Goal: Communication & Community: Participate in discussion

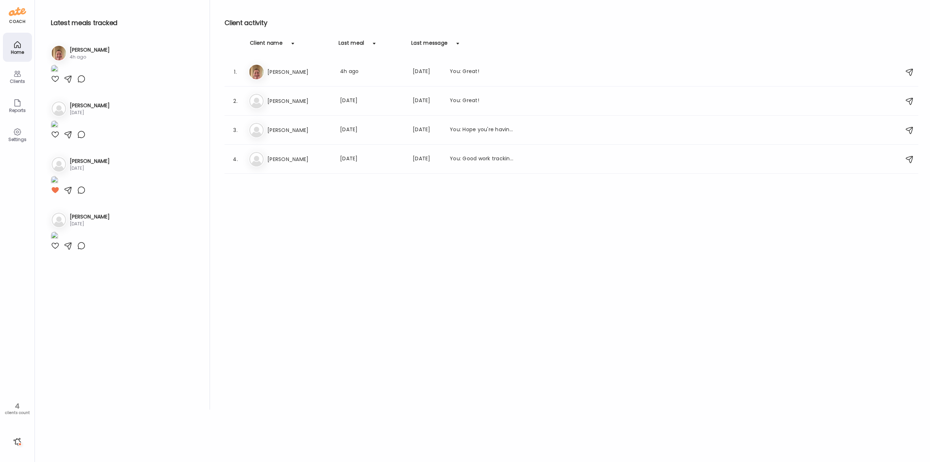
click at [274, 74] on h3 "[PERSON_NAME]" at bounding box center [299, 72] width 64 height 9
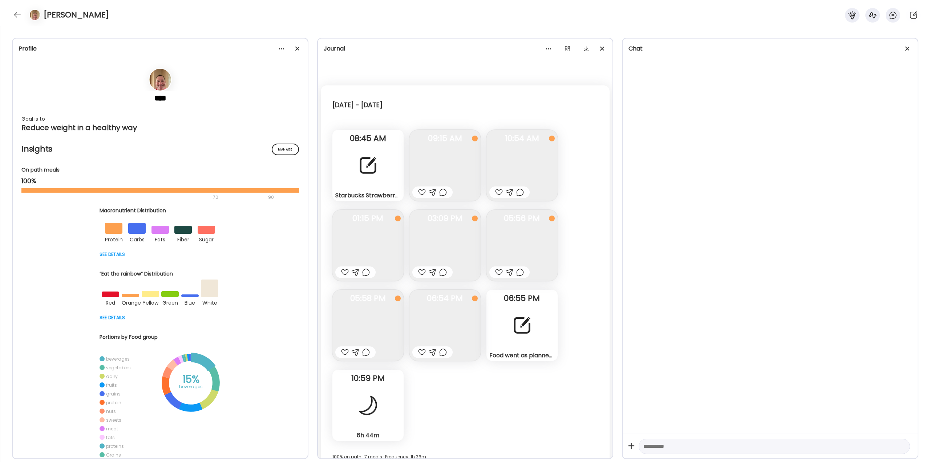
scroll to position [541, 0]
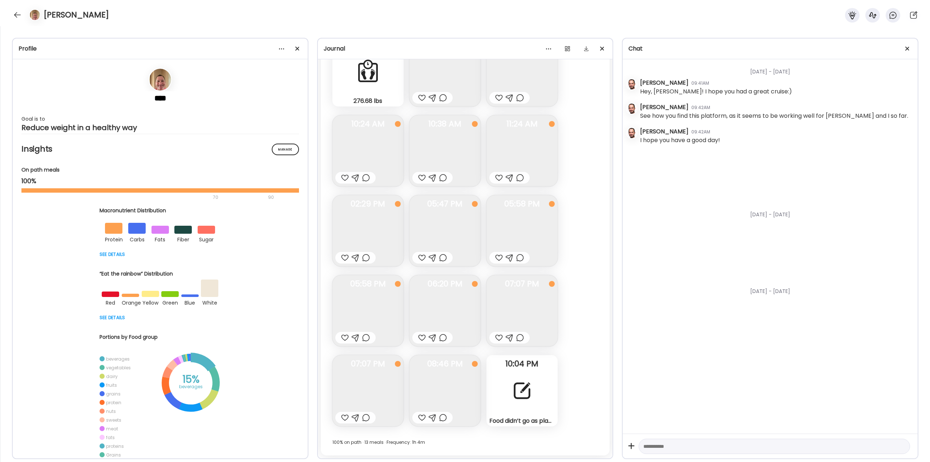
click at [21, 9] on body "Customize your cookie preferences We respect your right to privacy. You can cho…" at bounding box center [465, 4] width 930 height 9
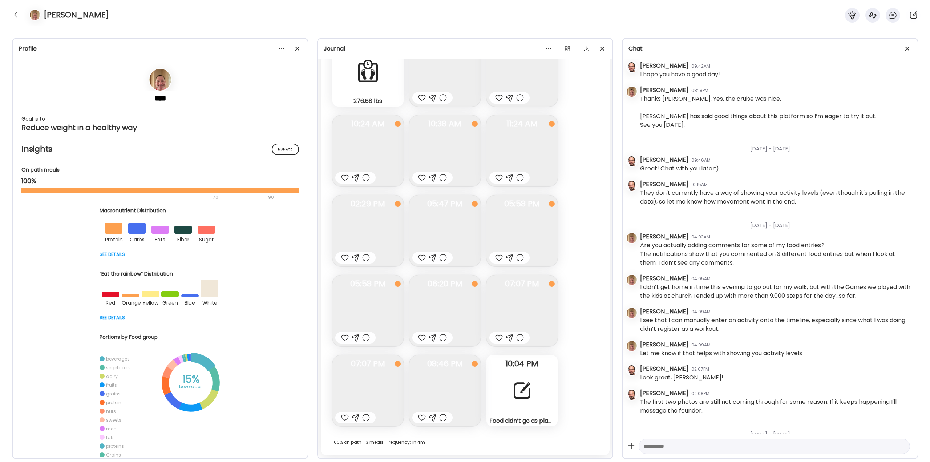
scroll to position [1430, 0]
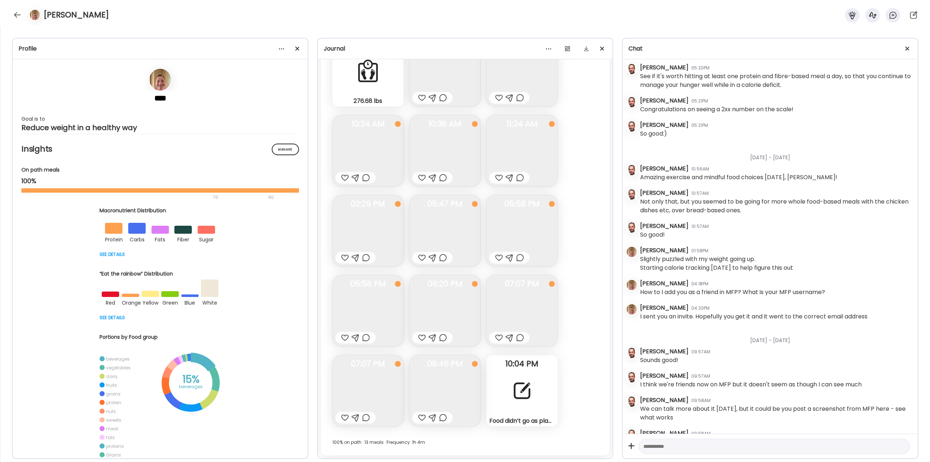
click at [16, 15] on div at bounding box center [18, 15] width 12 height 12
click at [17, 16] on div "Latest meals tracked 1. Er Eric 4h ago 2. Cl Claude 26d ago 3. De 4." at bounding box center [94, 204] width 165 height 409
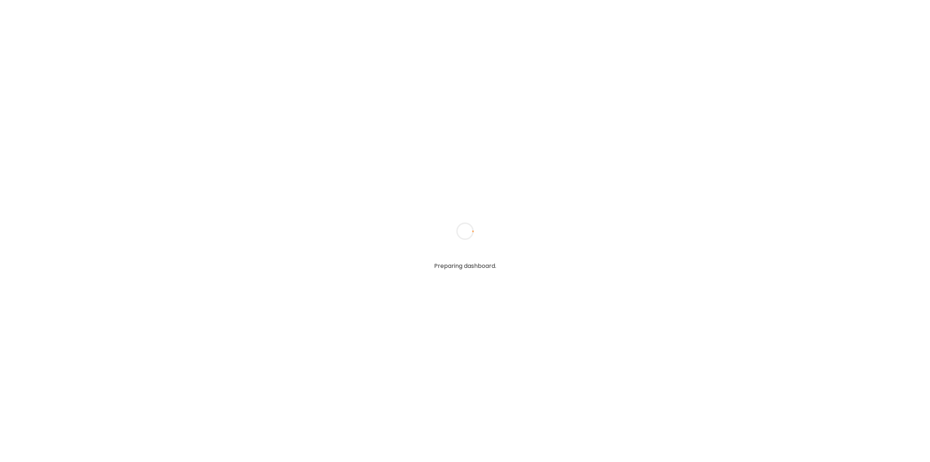
type textarea "**********"
type input "**********"
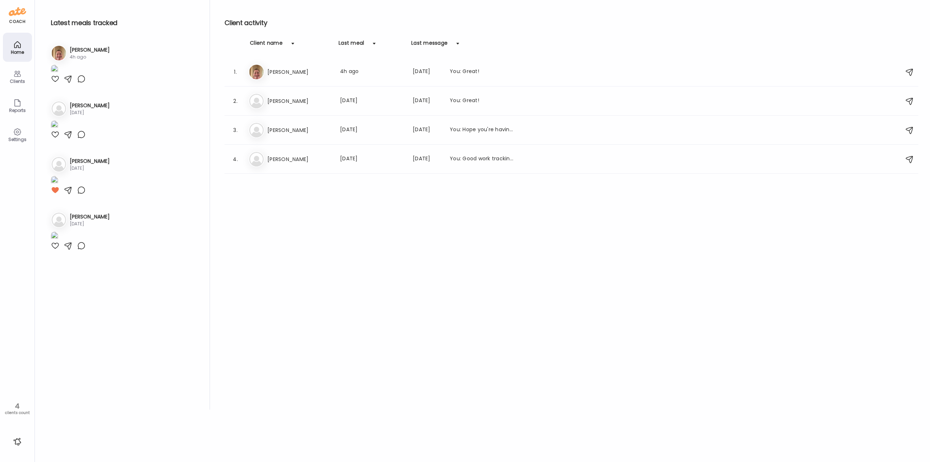
type input "**********"
click at [17, 440] on div at bounding box center [18, 442] width 12 height 12
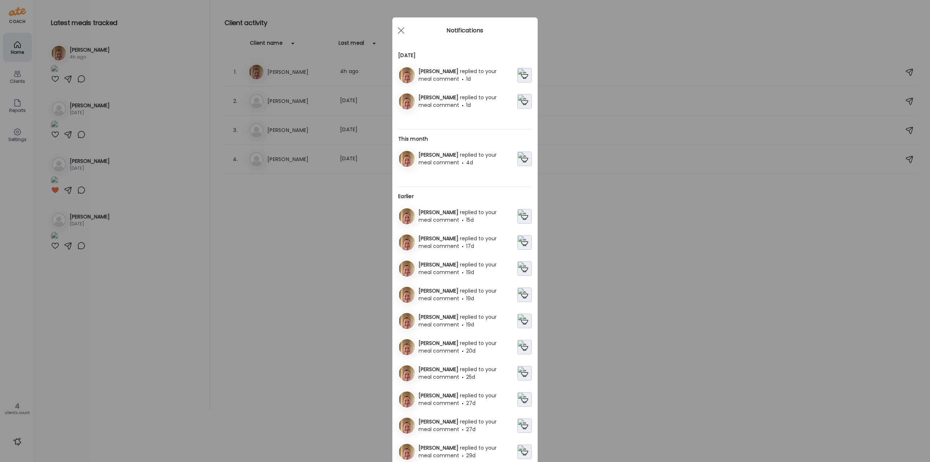
click at [450, 101] on div "[PERSON_NAME] replied to your meal comment 1d" at bounding box center [467, 101] width 102 height 15
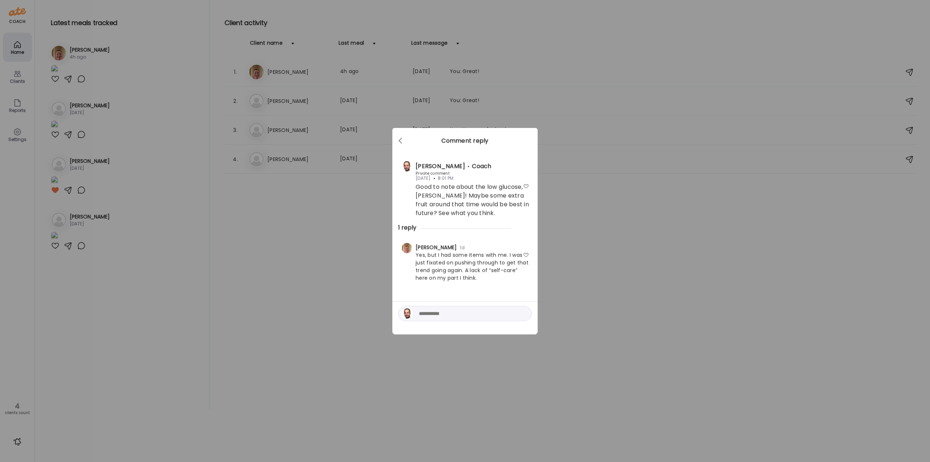
click at [443, 314] on textarea at bounding box center [468, 313] width 98 height 9
type textarea "**********"
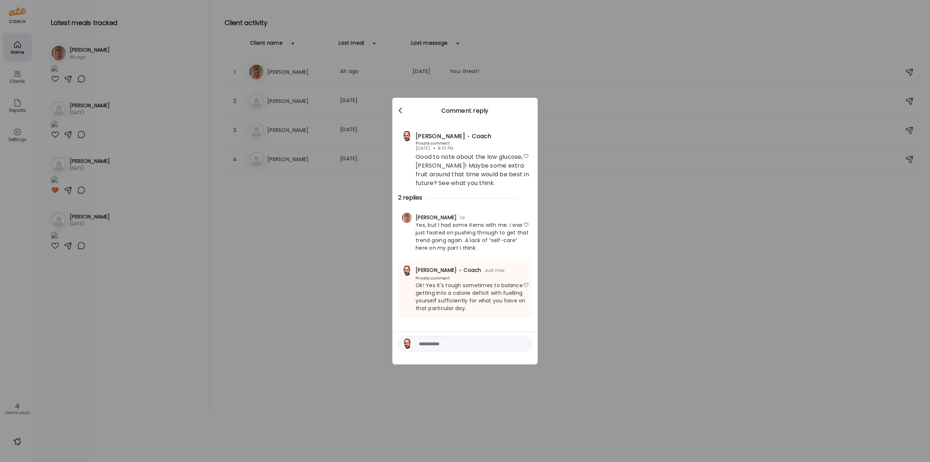
click at [401, 108] on span at bounding box center [400, 110] width 4 height 4
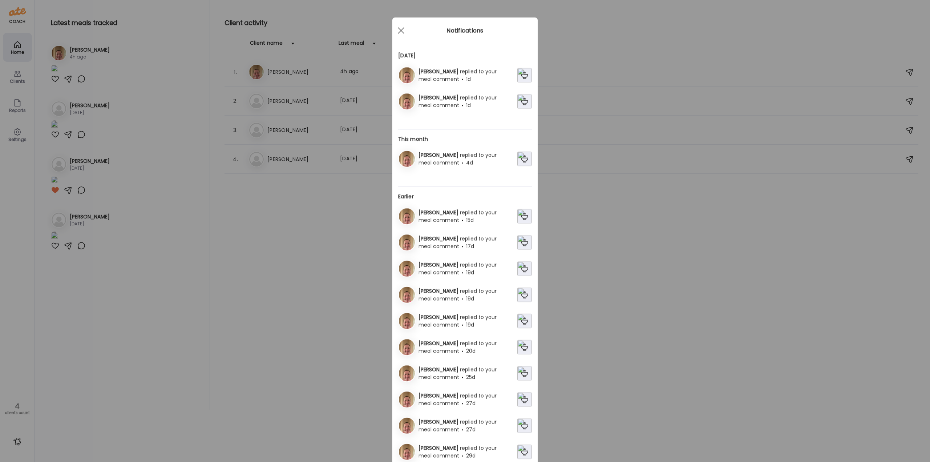
click at [458, 76] on div "[PERSON_NAME] replied to your meal comment 1d" at bounding box center [467, 75] width 102 height 15
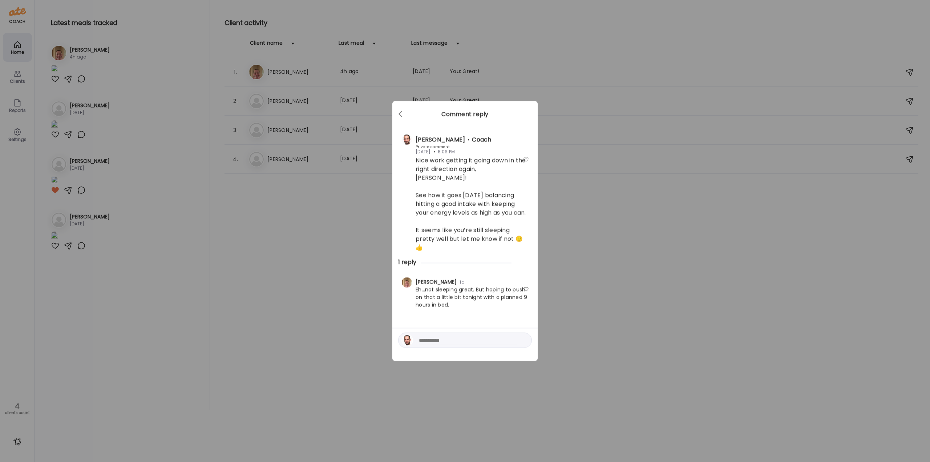
click at [453, 338] on textarea at bounding box center [468, 340] width 98 height 9
type textarea "**********"
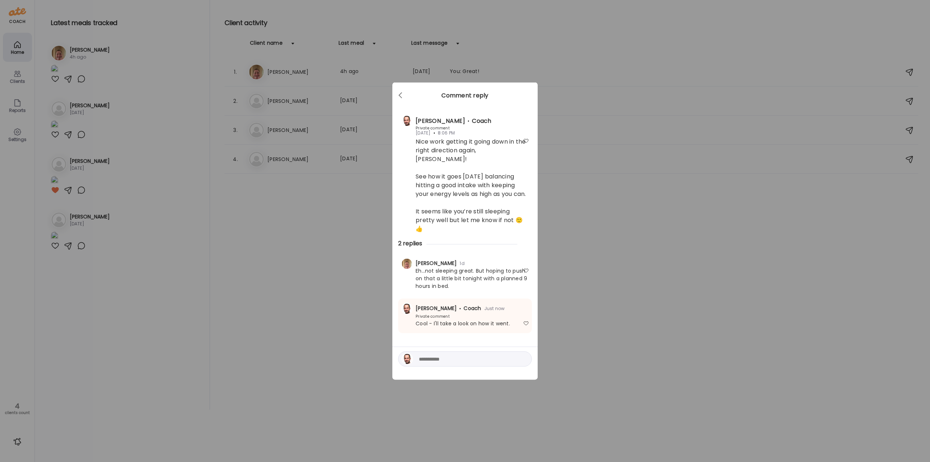
click at [308, 228] on div "Ate Coach Dashboard Wahoo! It’s official Take a moment to set up your Coach Pro…" at bounding box center [465, 231] width 930 height 462
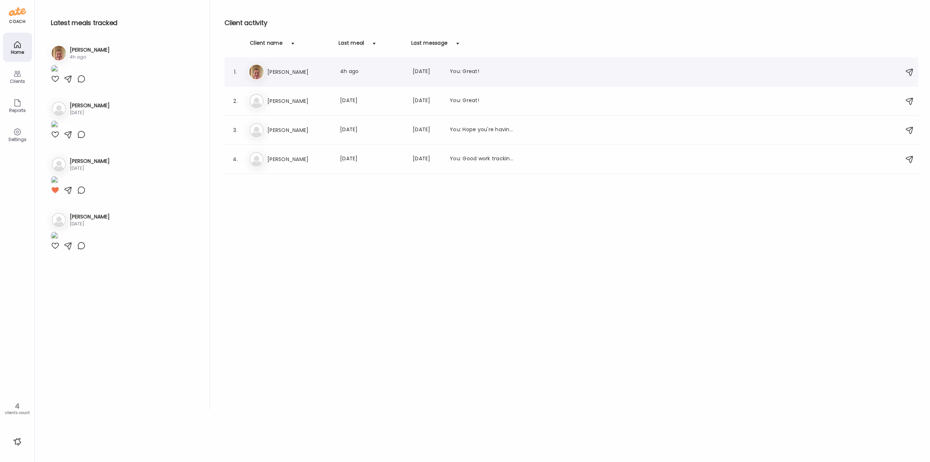
click at [290, 67] on div "Er [PERSON_NAME] Last meal: 4h ago Last message: [DATE] You: Great!" at bounding box center [572, 72] width 648 height 16
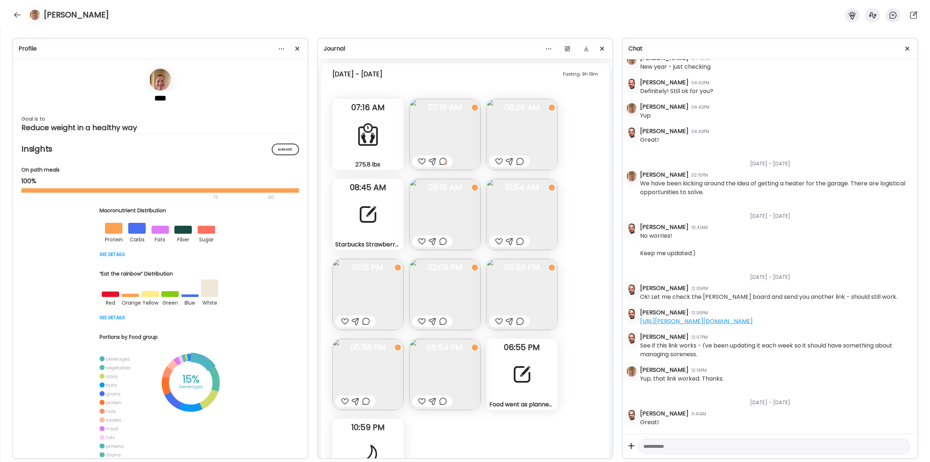
scroll to position [19273, 0]
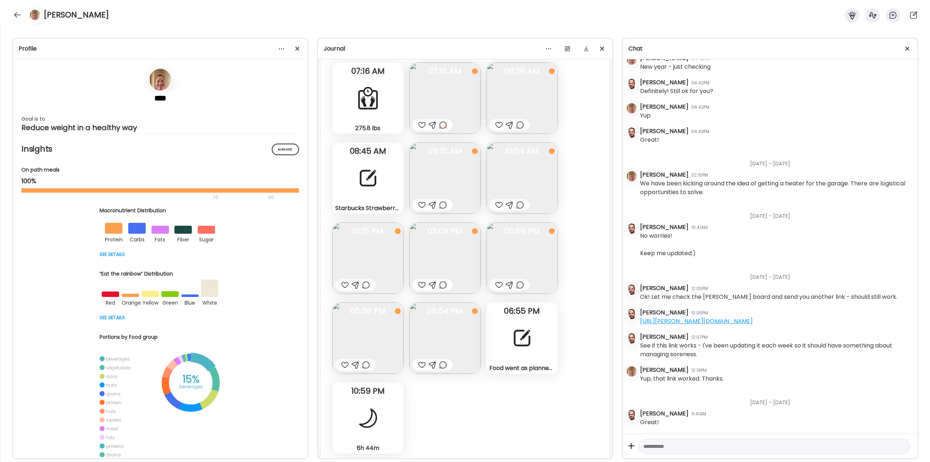
click at [512, 336] on div at bounding box center [522, 338] width 26 height 26
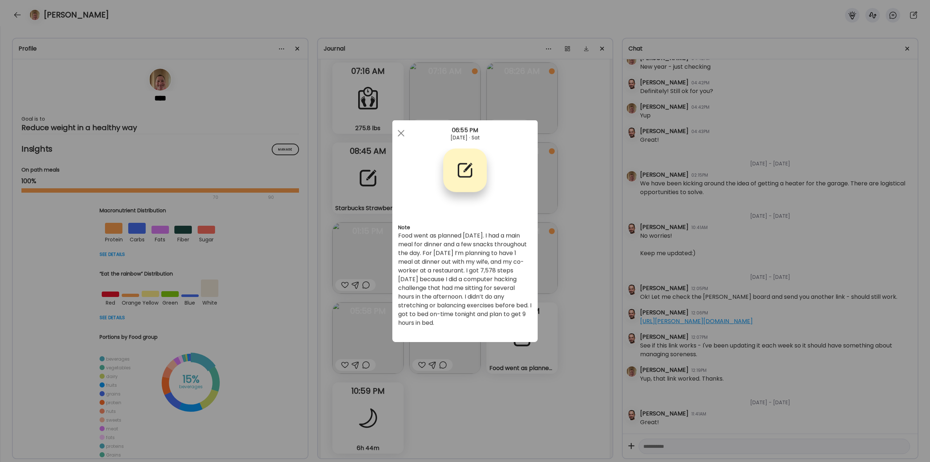
click at [556, 308] on div "Ate Coach Dashboard Wahoo! It’s official Take a moment to set up your Coach Pro…" at bounding box center [465, 231] width 930 height 462
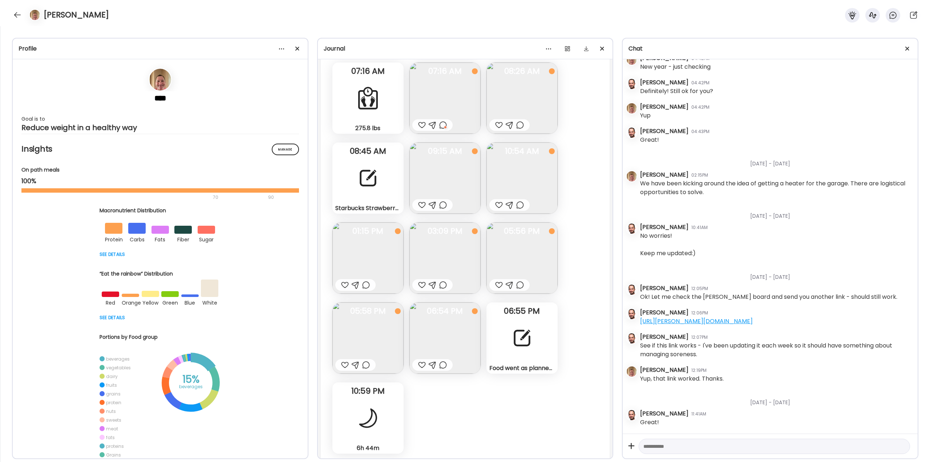
click at [386, 191] on div "Starbucks Strawberry Cake Pop Note" at bounding box center [367, 177] width 71 height 71
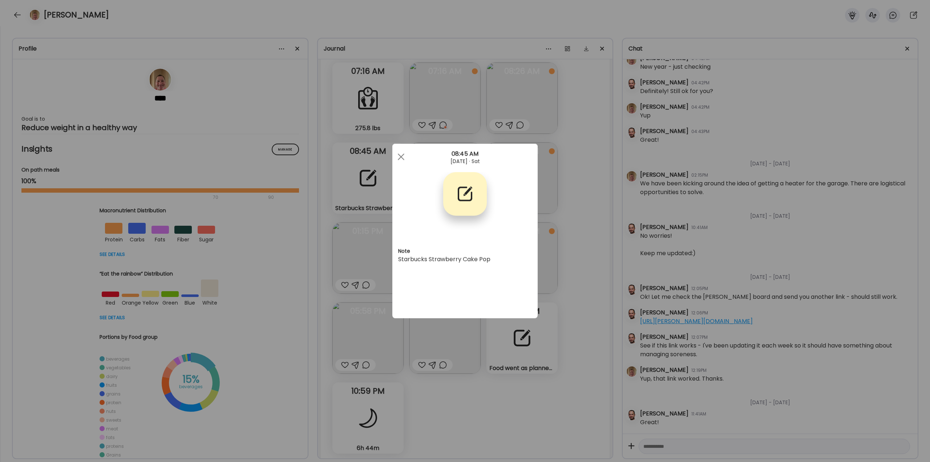
click at [565, 236] on div "Ate Coach Dashboard Wahoo! It’s official Take a moment to set up your Coach Pro…" at bounding box center [465, 231] width 930 height 462
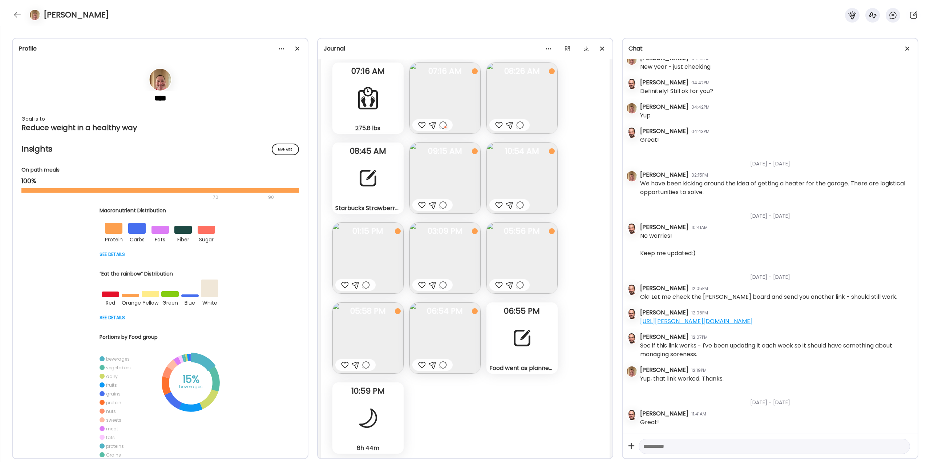
click at [463, 88] on img at bounding box center [444, 97] width 71 height 71
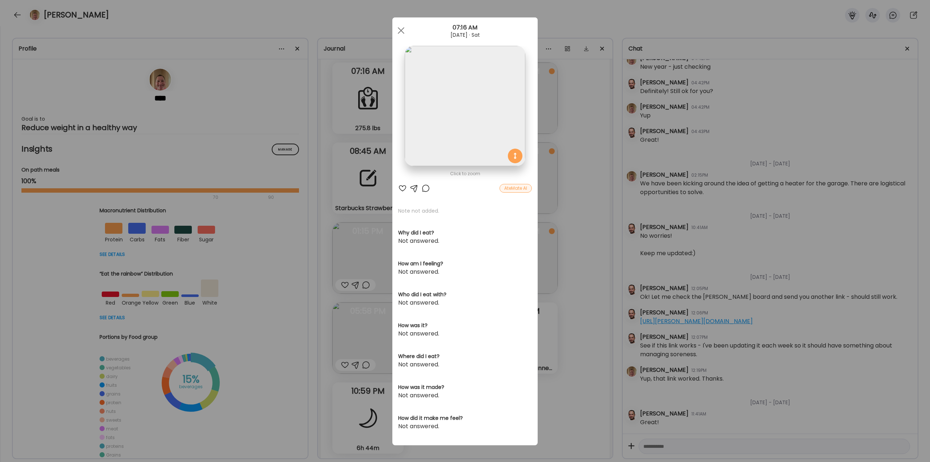
click at [574, 202] on div "Ate Coach Dashboard Wahoo! It’s official Take a moment to set up your Coach Pro…" at bounding box center [465, 231] width 930 height 462
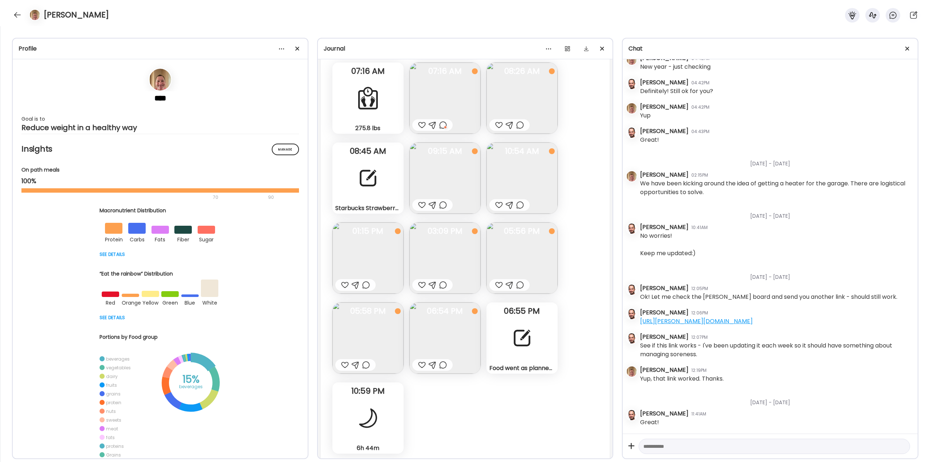
click at [444, 202] on div at bounding box center [443, 205] width 8 height 9
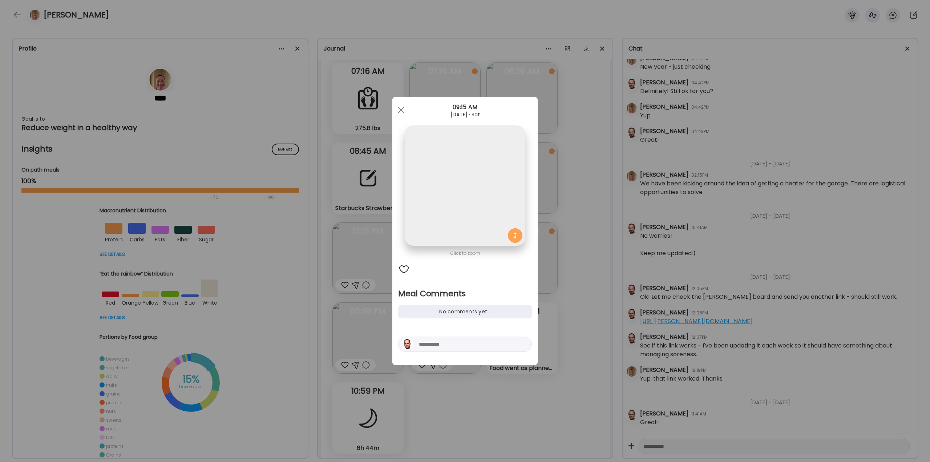
click at [446, 345] on textarea at bounding box center [468, 344] width 98 height 9
type textarea "**********"
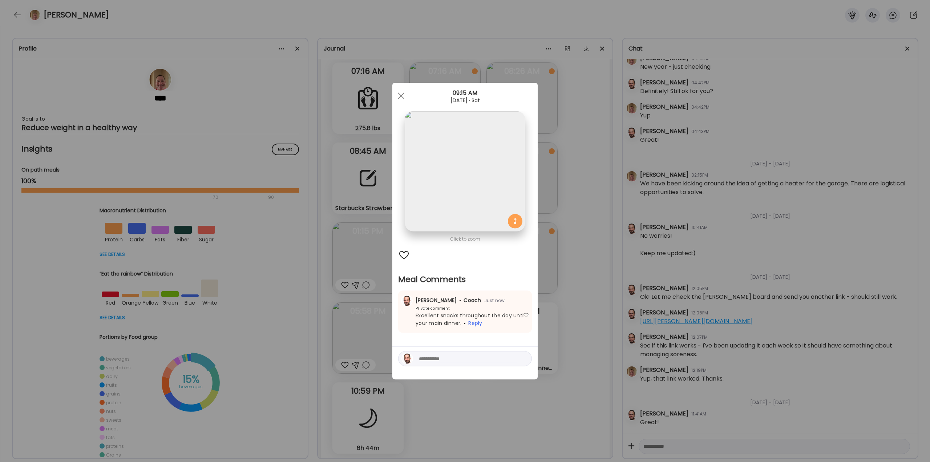
click at [565, 286] on div "Ate Coach Dashboard Wahoo! It’s official Take a moment to set up your Coach Pro…" at bounding box center [465, 231] width 930 height 462
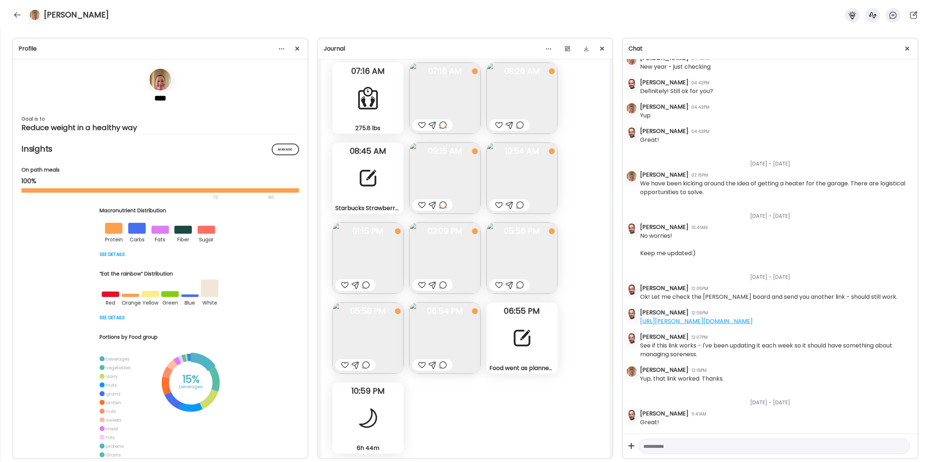
click at [371, 260] on img at bounding box center [367, 257] width 71 height 71
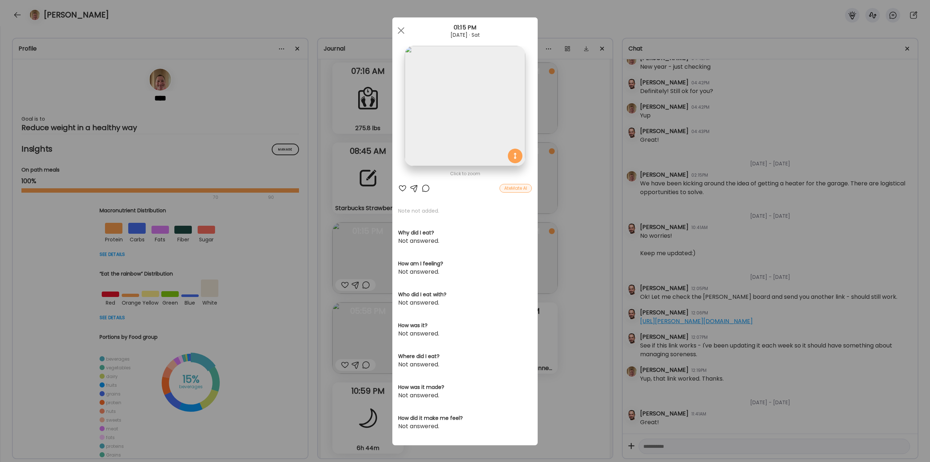
click at [606, 284] on div "Ate Coach Dashboard Wahoo! It’s official Take a moment to set up your Coach Pro…" at bounding box center [465, 231] width 930 height 462
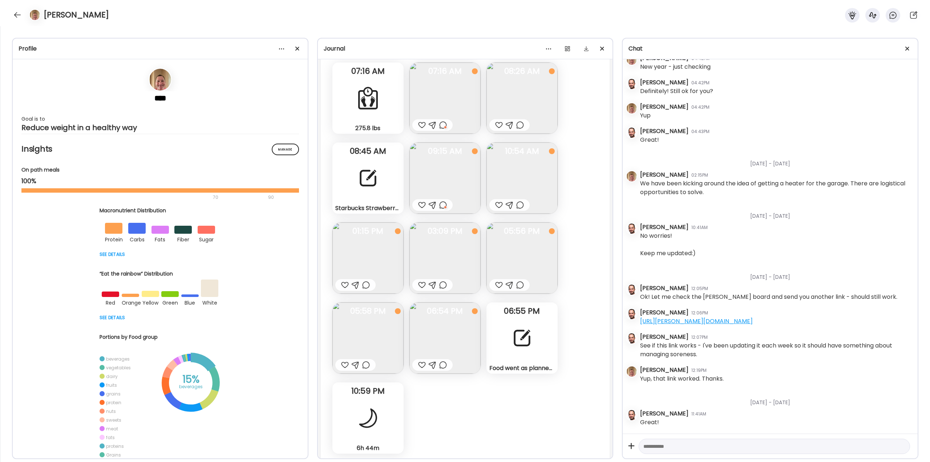
click at [449, 261] on img at bounding box center [444, 257] width 71 height 71
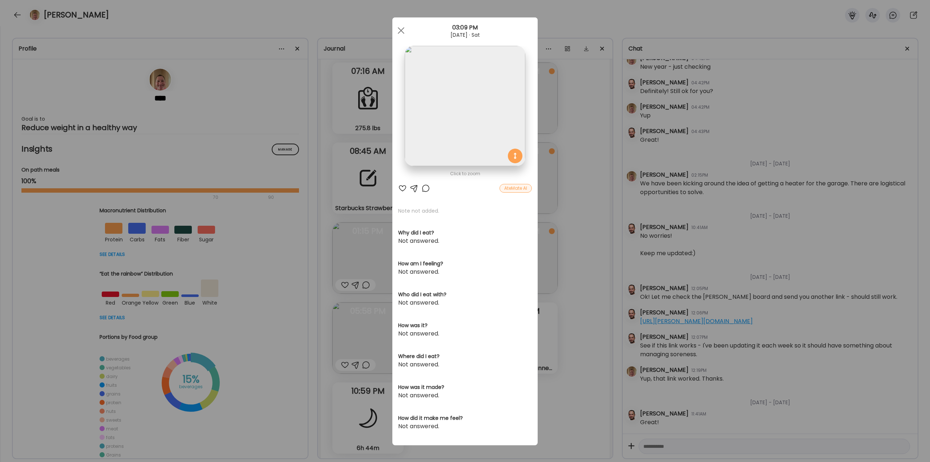
click at [571, 281] on div "Ate Coach Dashboard Wahoo! It’s official Take a moment to set up your Coach Pro…" at bounding box center [465, 231] width 930 height 462
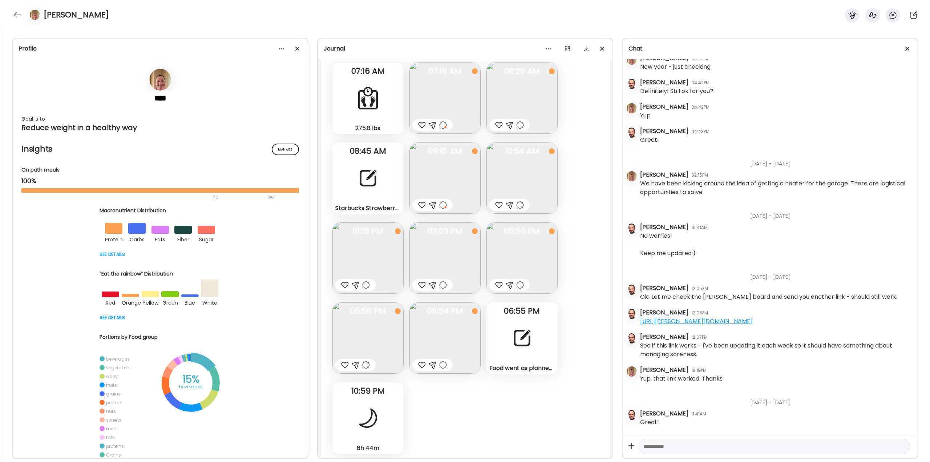
click at [531, 265] on img at bounding box center [521, 257] width 71 height 71
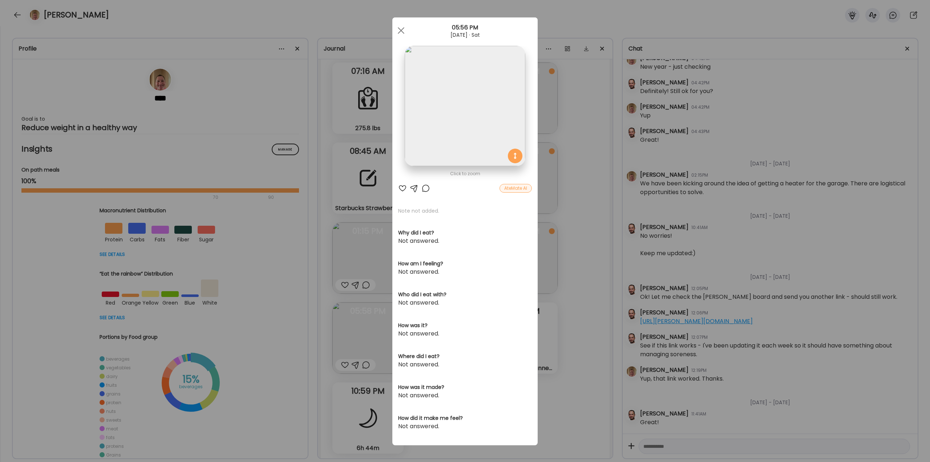
click at [563, 278] on div "Ate Coach Dashboard Wahoo! It’s official Take a moment to set up your Coach Pro…" at bounding box center [465, 231] width 930 height 462
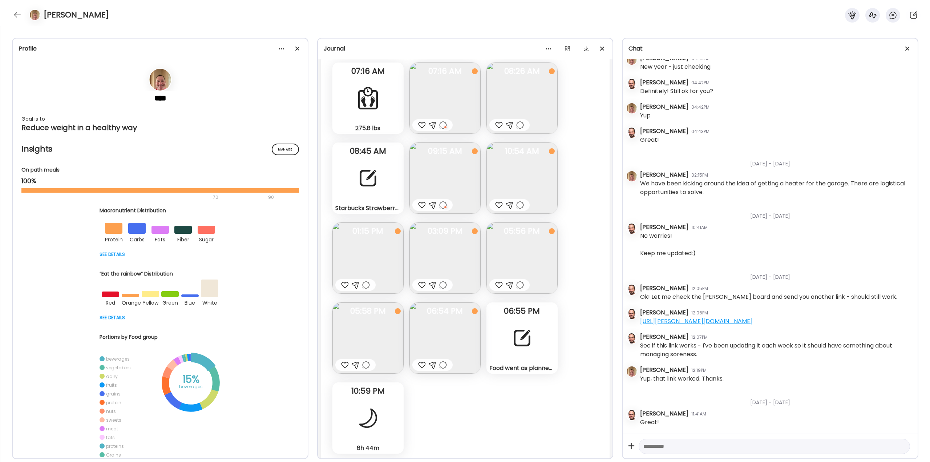
click at [440, 286] on div at bounding box center [443, 284] width 8 height 9
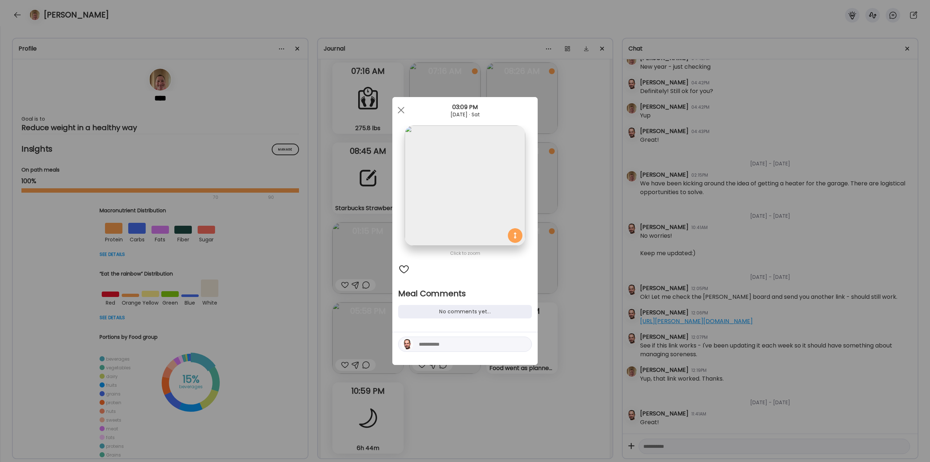
click at [445, 342] on textarea at bounding box center [468, 344] width 98 height 9
type textarea "**********"
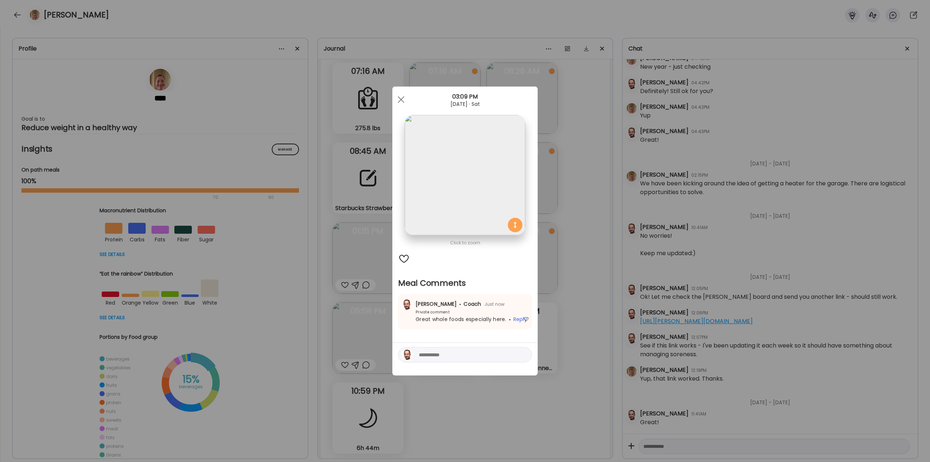
click at [576, 247] on div "Ate Coach Dashboard Wahoo! It’s official Take a moment to set up your Coach Pro…" at bounding box center [465, 231] width 930 height 462
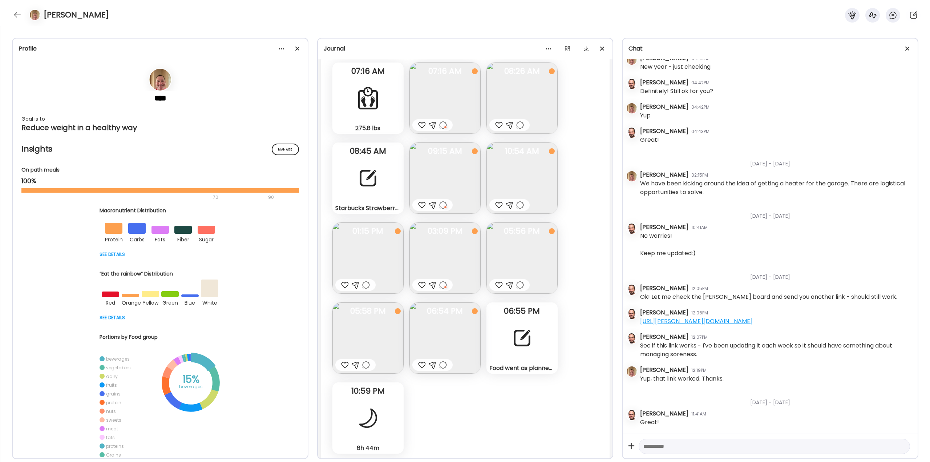
click at [452, 336] on img at bounding box center [444, 337] width 71 height 71
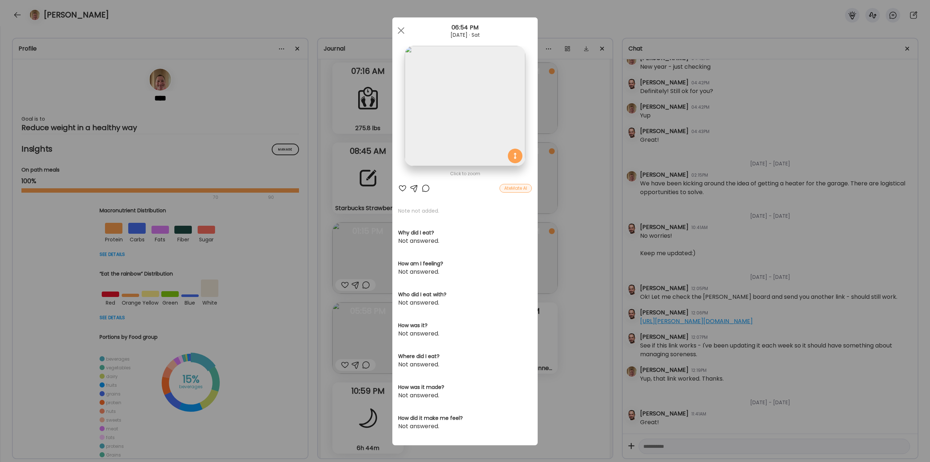
click at [579, 302] on div "Ate Coach Dashboard Wahoo! It’s official Take a moment to set up your Coach Pro…" at bounding box center [465, 231] width 930 height 462
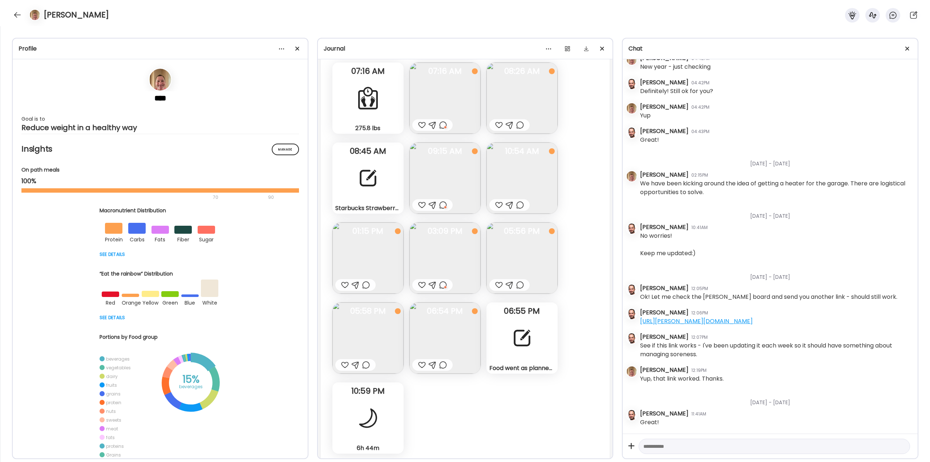
click at [528, 323] on div "Food went as planned [DATE]. I had a main meal for dinner and a few snacks thro…" at bounding box center [521, 337] width 71 height 71
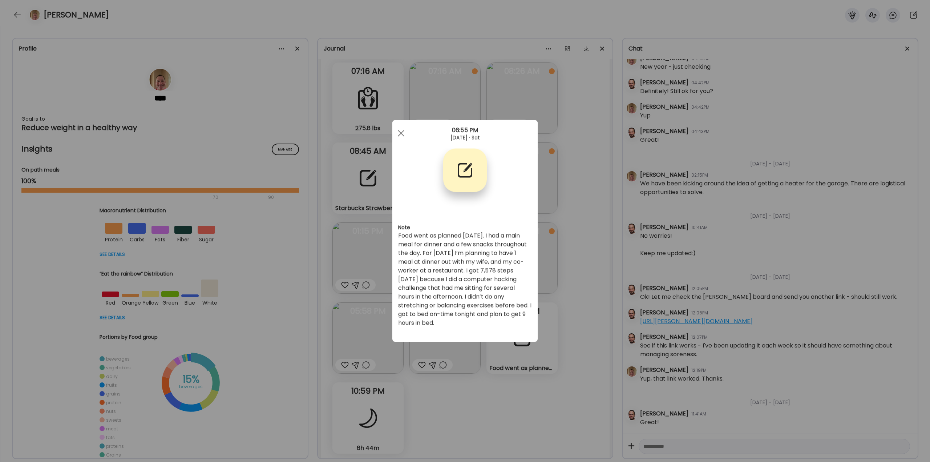
click at [578, 298] on div "Ate Coach Dashboard Wahoo! It’s official Take a moment to set up your Coach Pro…" at bounding box center [465, 231] width 930 height 462
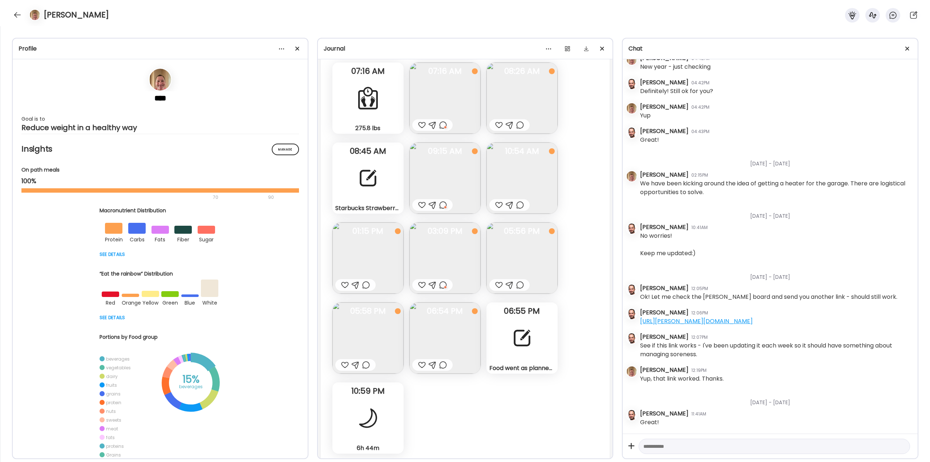
click at [443, 365] on div at bounding box center [443, 364] width 8 height 9
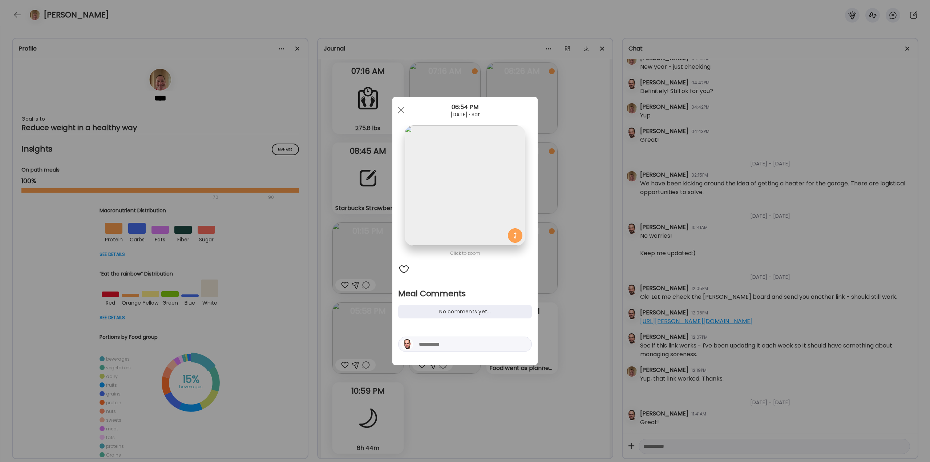
click at [434, 345] on textarea at bounding box center [468, 344] width 98 height 9
click at [437, 343] on textarea "**********" at bounding box center [468, 330] width 98 height 35
click at [506, 334] on textarea "**********" at bounding box center [468, 327] width 98 height 44
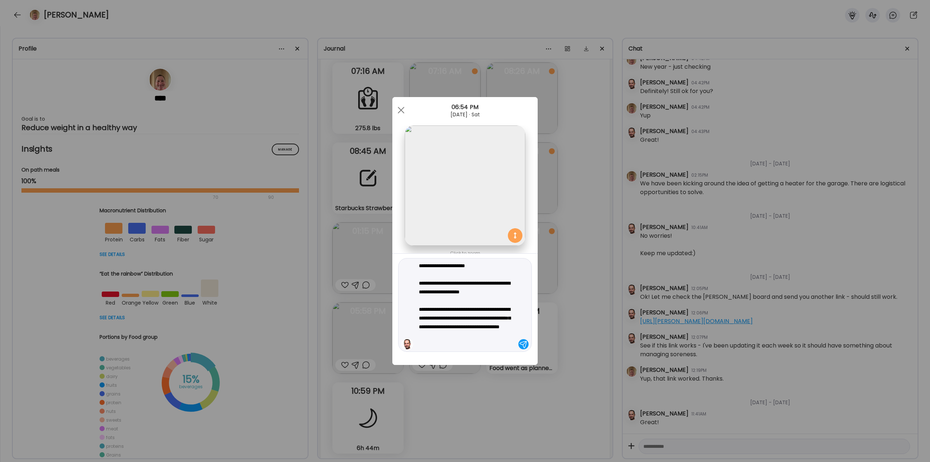
type textarea "**********"
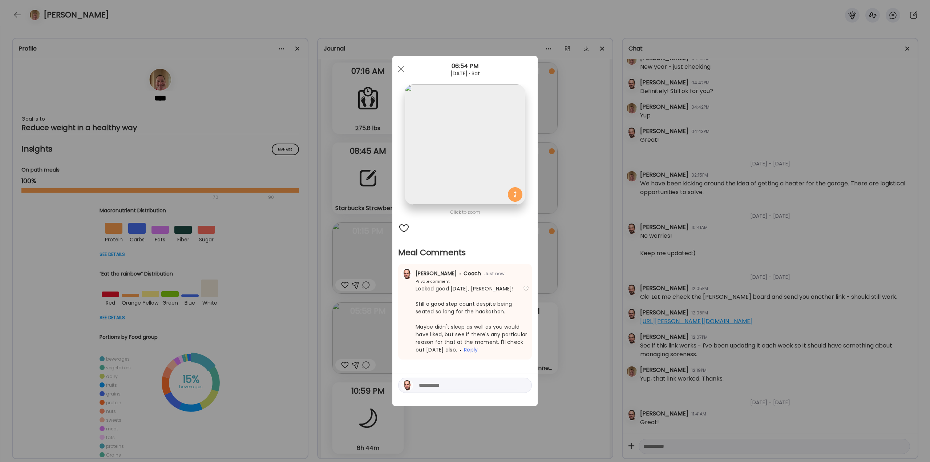
click at [548, 338] on div "Ate Coach Dashboard Wahoo! It’s official Take a moment to set up your Coach Pro…" at bounding box center [465, 231] width 930 height 462
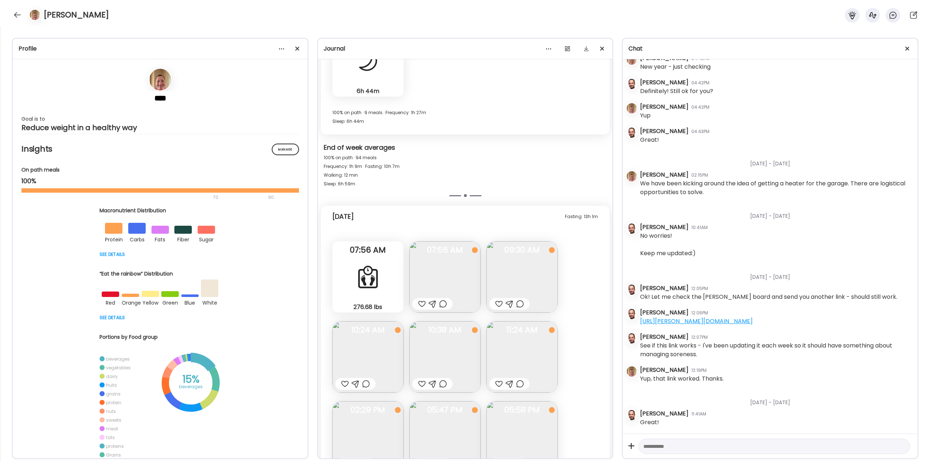
scroll to position [19636, 0]
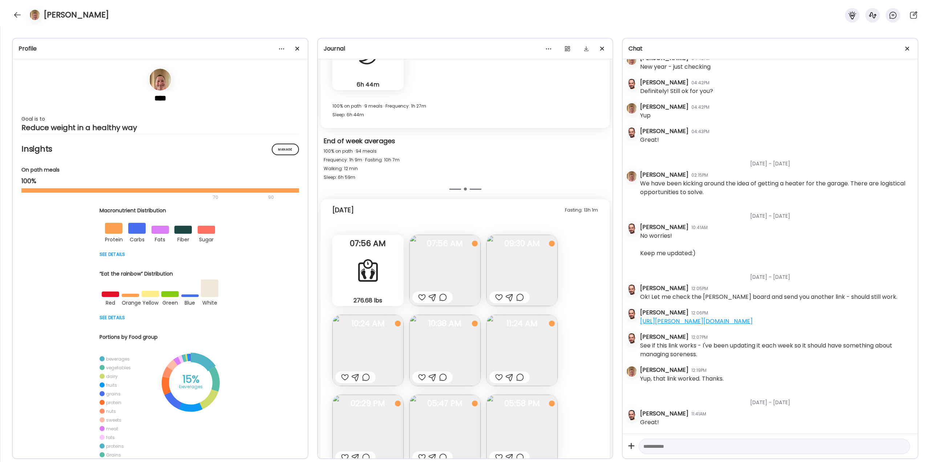
click at [457, 255] on img at bounding box center [444, 270] width 71 height 71
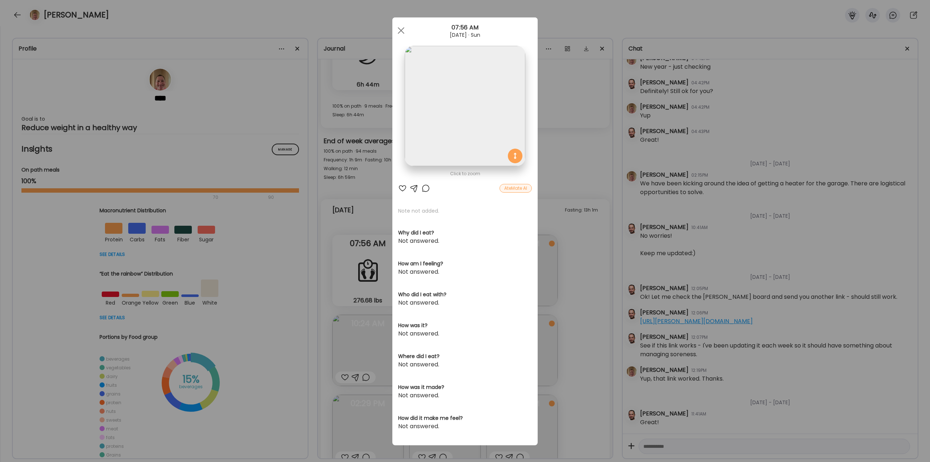
click at [587, 274] on div "Ate Coach Dashboard Wahoo! It’s official Take a moment to set up your Coach Pro…" at bounding box center [465, 231] width 930 height 462
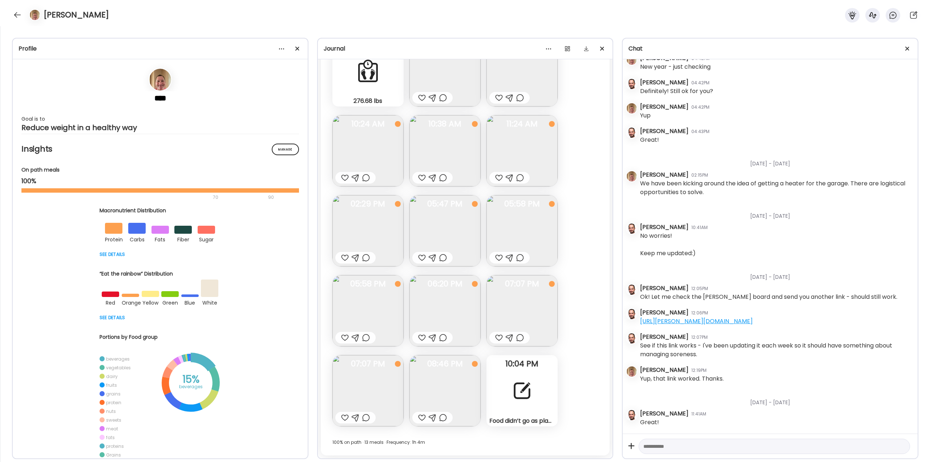
scroll to position [19654, 0]
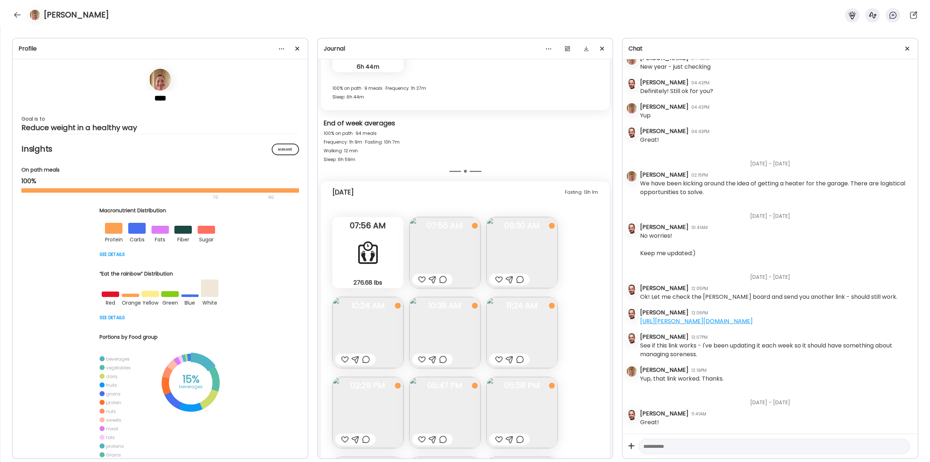
click at [439, 279] on div at bounding box center [443, 279] width 8 height 9
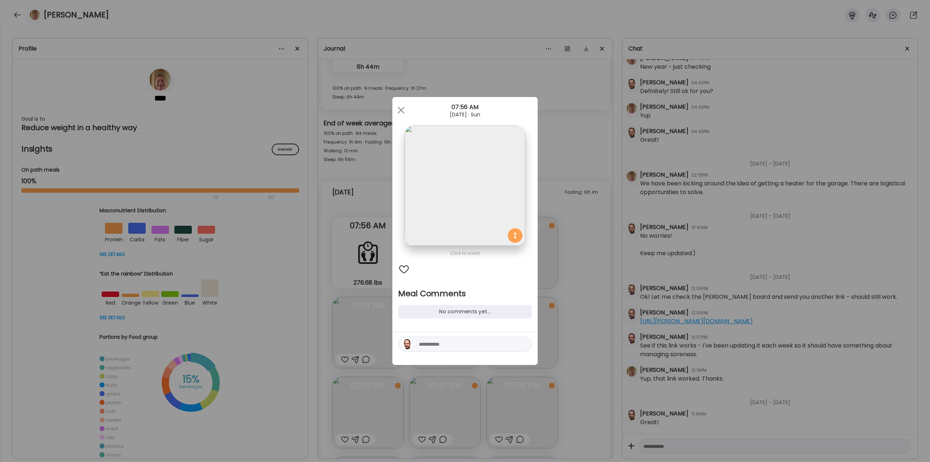
click at [440, 343] on textarea at bounding box center [468, 344] width 98 height 9
drag, startPoint x: 500, startPoint y: 344, endPoint x: 419, endPoint y: 343, distance: 81.4
click at [419, 343] on textarea "**********" at bounding box center [468, 339] width 98 height 17
type textarea "*"
drag, startPoint x: 502, startPoint y: 337, endPoint x: 403, endPoint y: 343, distance: 99.3
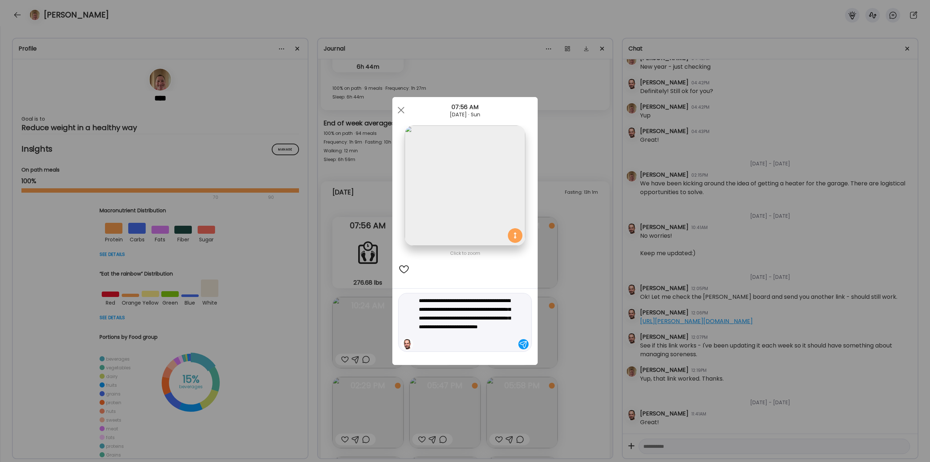
click at [403, 343] on div "**********" at bounding box center [465, 322] width 134 height 59
type textarea "**********"
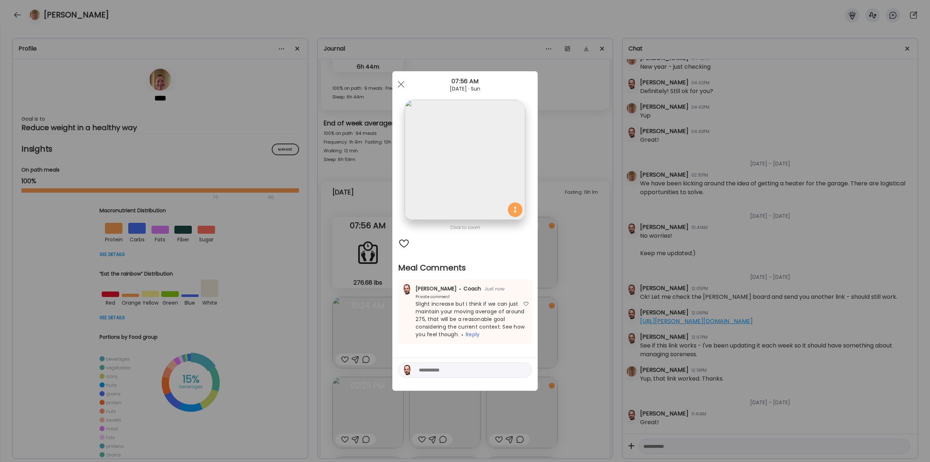
click at [571, 319] on div "Ate Coach Dashboard Wahoo! It’s official Take a moment to set up your Coach Pro…" at bounding box center [465, 231] width 930 height 462
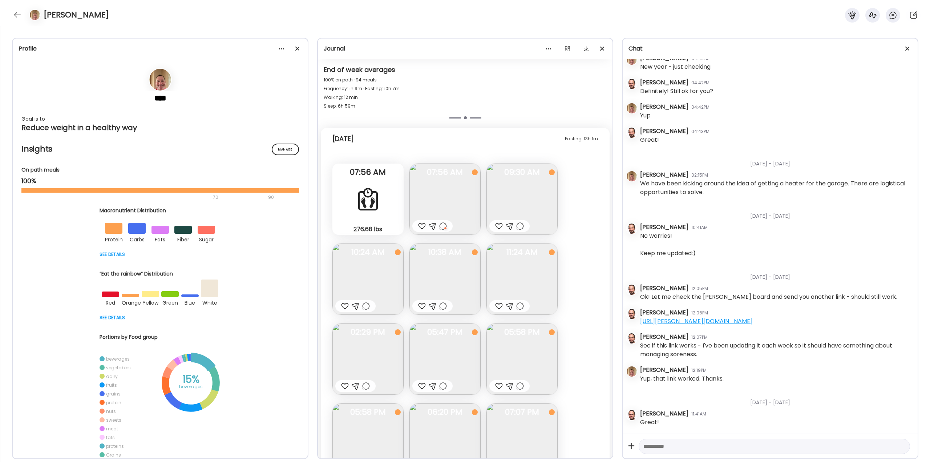
scroll to position [19727, 0]
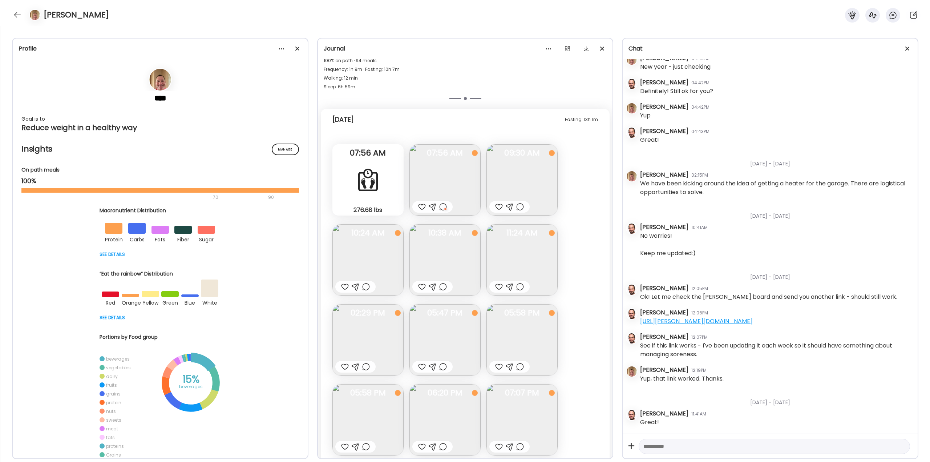
click at [366, 251] on img at bounding box center [367, 259] width 71 height 71
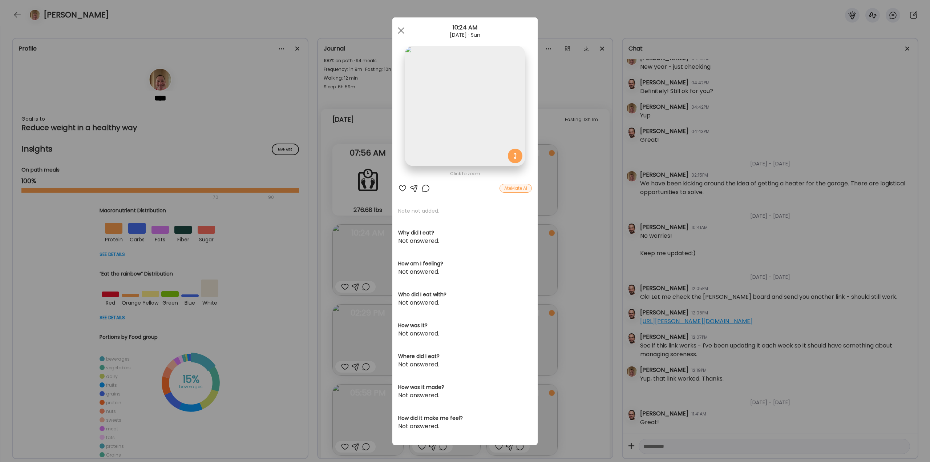
click at [421, 187] on div at bounding box center [425, 188] width 9 height 9
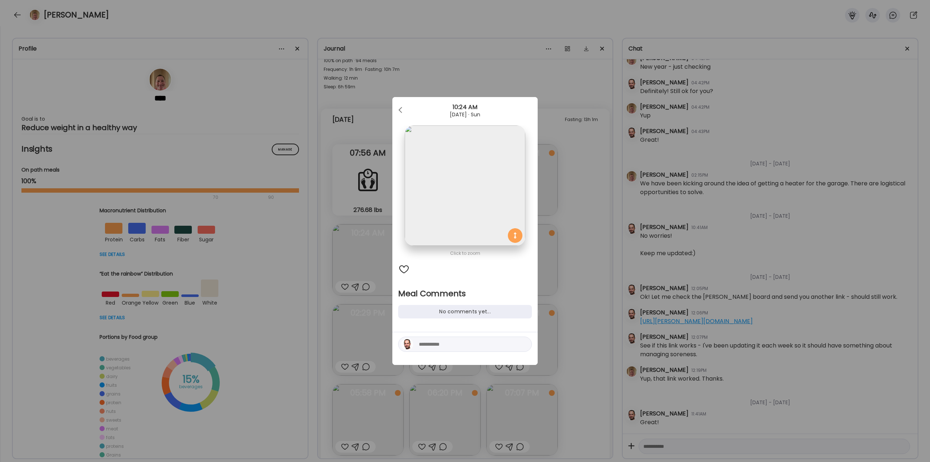
click at [441, 346] on textarea at bounding box center [468, 344] width 98 height 9
type textarea "**********"
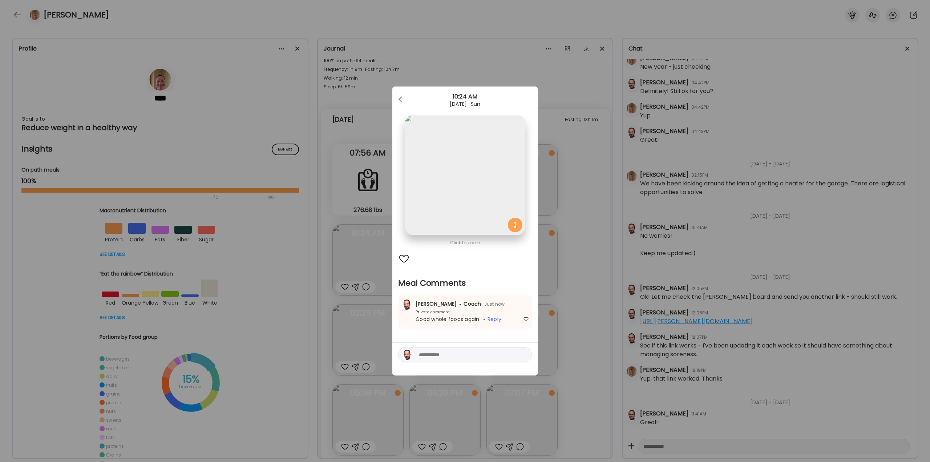
click at [581, 299] on div "Ate Coach Dashboard Wahoo! It’s official Take a moment to set up your Coach Pro…" at bounding box center [465, 231] width 930 height 462
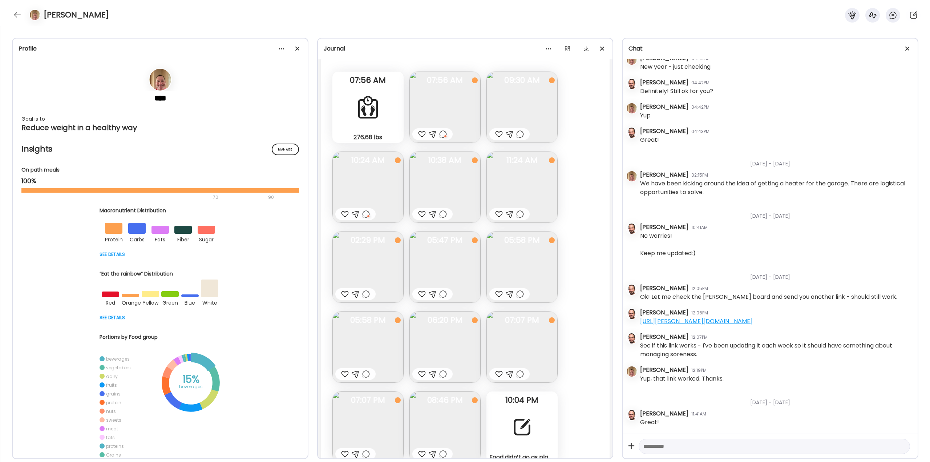
scroll to position [19836, 0]
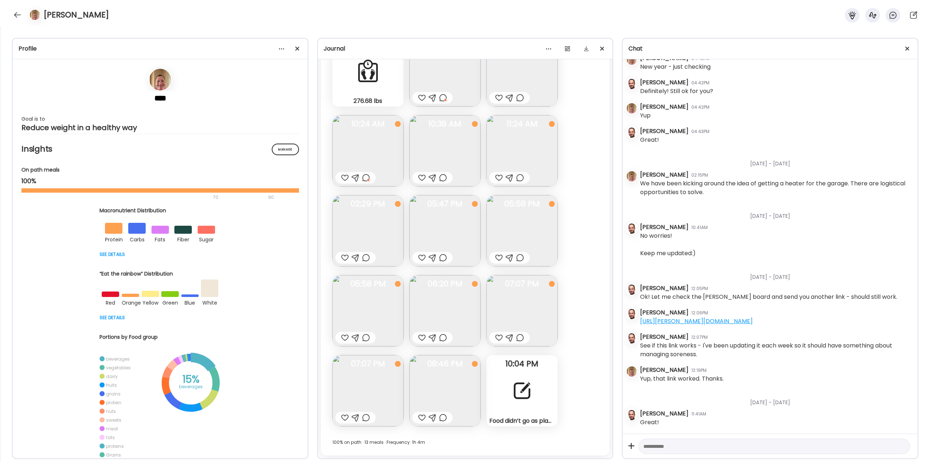
click at [508, 392] on div "Food didn’t go as planned [DATE]. I had a main meal for dinner and more snacks …" at bounding box center [521, 390] width 71 height 71
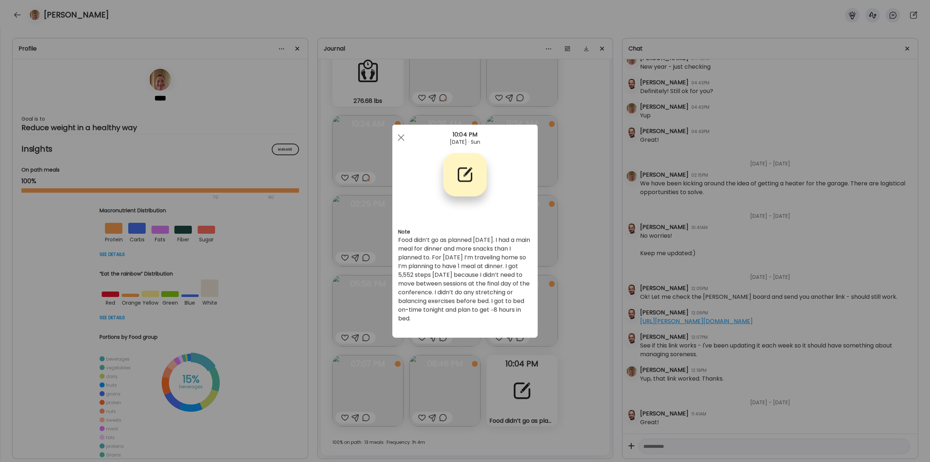
click at [548, 304] on div "Ate Coach Dashboard Wahoo! It’s official Take a moment to set up your Coach Pro…" at bounding box center [465, 231] width 930 height 462
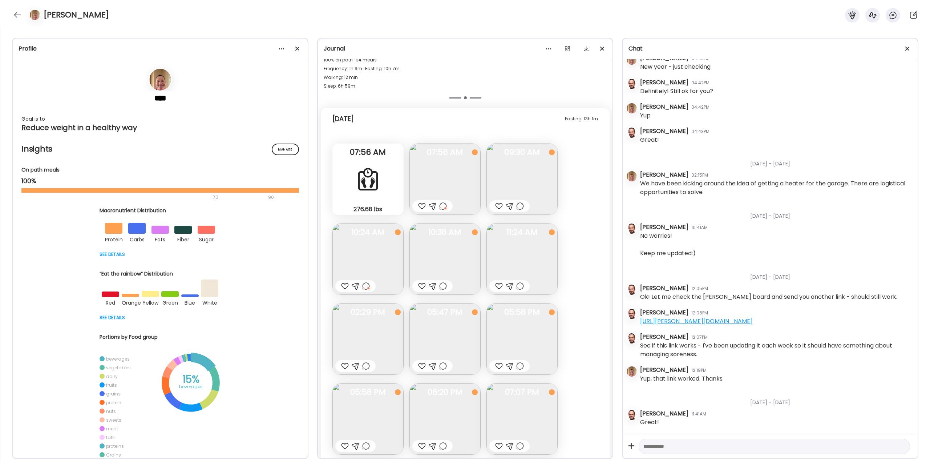
scroll to position [19727, 0]
click at [443, 208] on div at bounding box center [443, 206] width 8 height 9
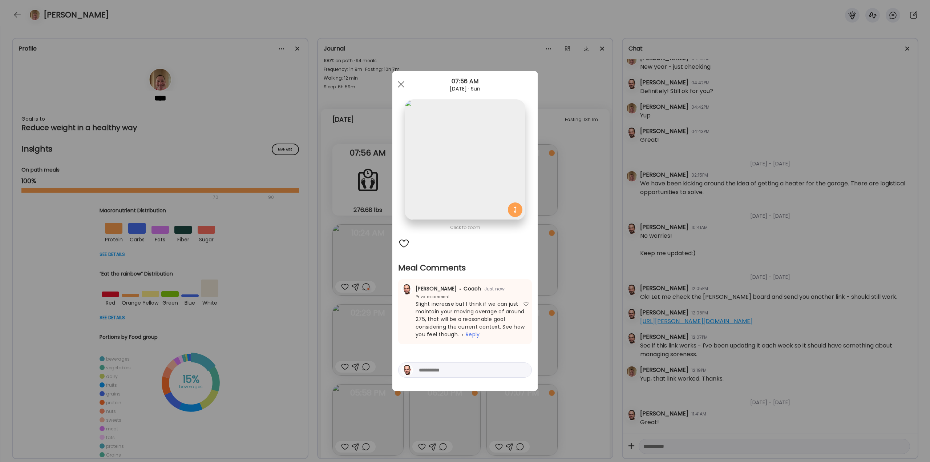
click at [437, 372] on textarea at bounding box center [468, 369] width 98 height 9
type textarea "**********"
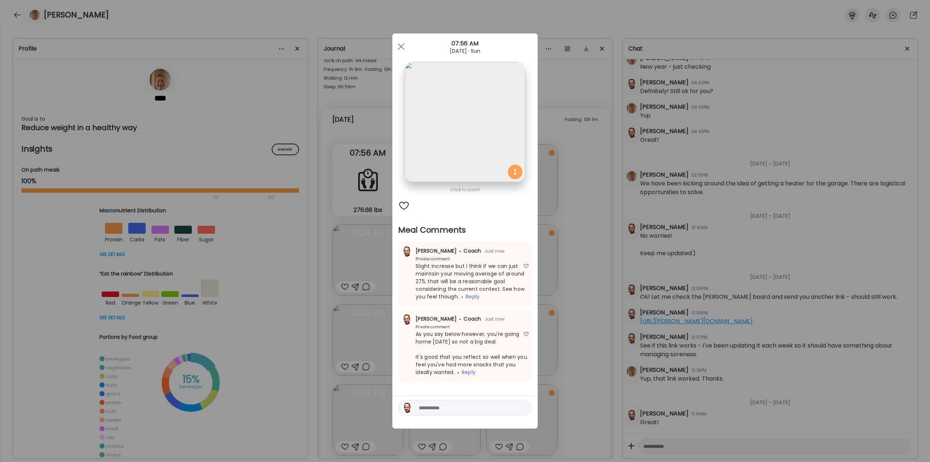
click at [548, 282] on div "Ate Coach Dashboard Wahoo! It’s official Take a moment to set up your Coach Pro…" at bounding box center [465, 231] width 930 height 462
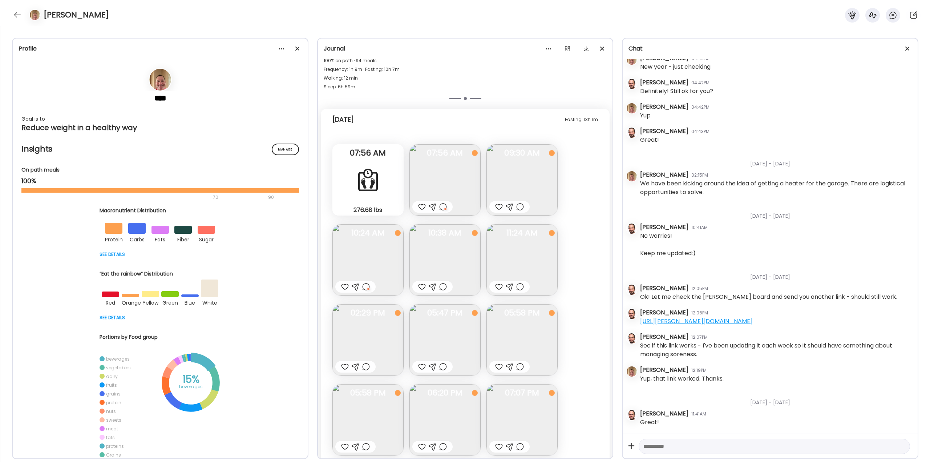
click at [438, 270] on img at bounding box center [444, 259] width 71 height 71
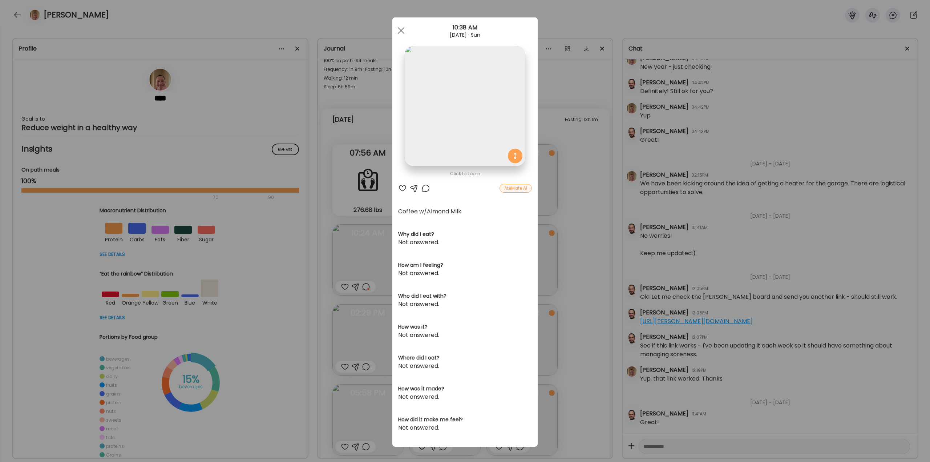
click at [398, 187] on div at bounding box center [402, 188] width 9 height 9
click at [540, 232] on div "Ate Coach Dashboard Wahoo! It’s official Take a moment to set up your Coach Pro…" at bounding box center [465, 231] width 930 height 462
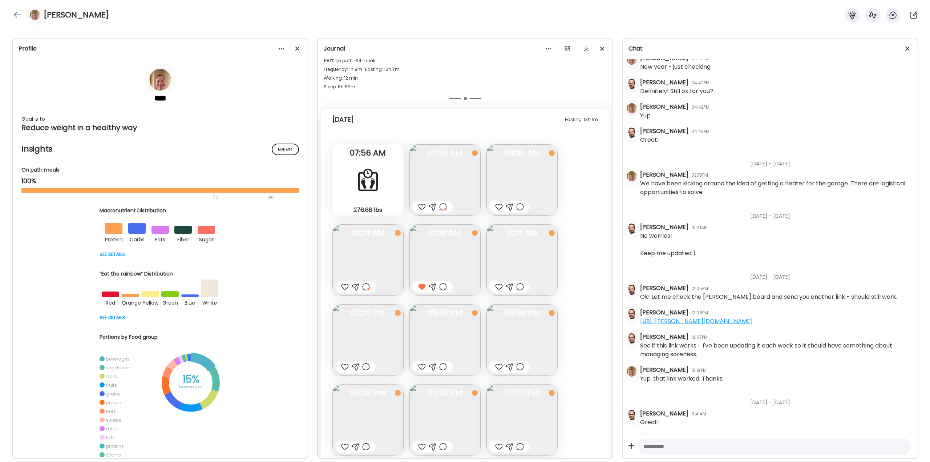
click at [499, 286] on div at bounding box center [499, 286] width 8 height 9
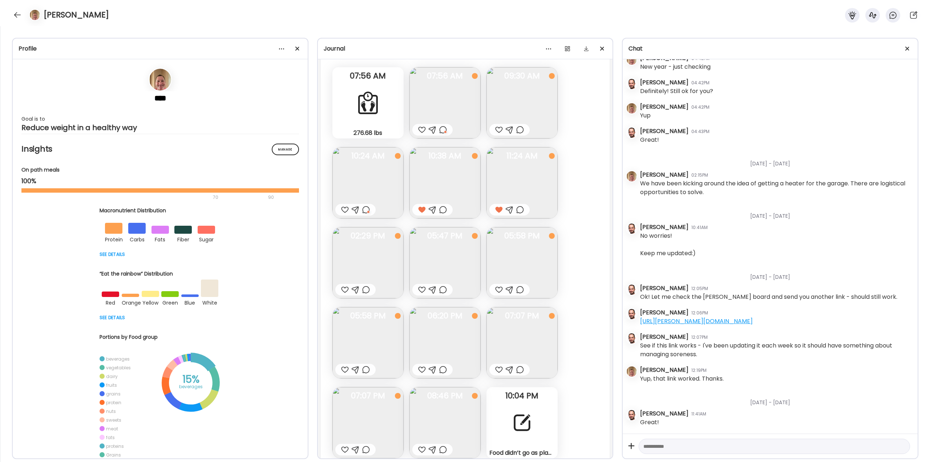
scroll to position [19763, 0]
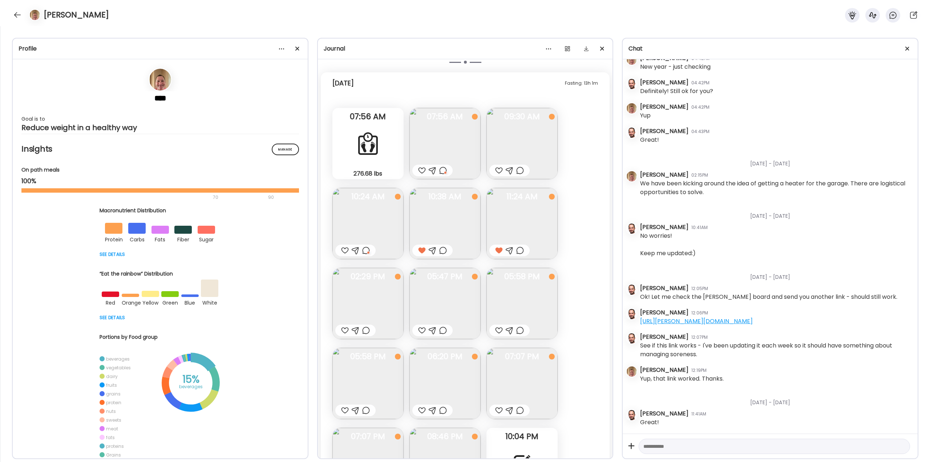
click at [376, 304] on img at bounding box center [367, 303] width 71 height 71
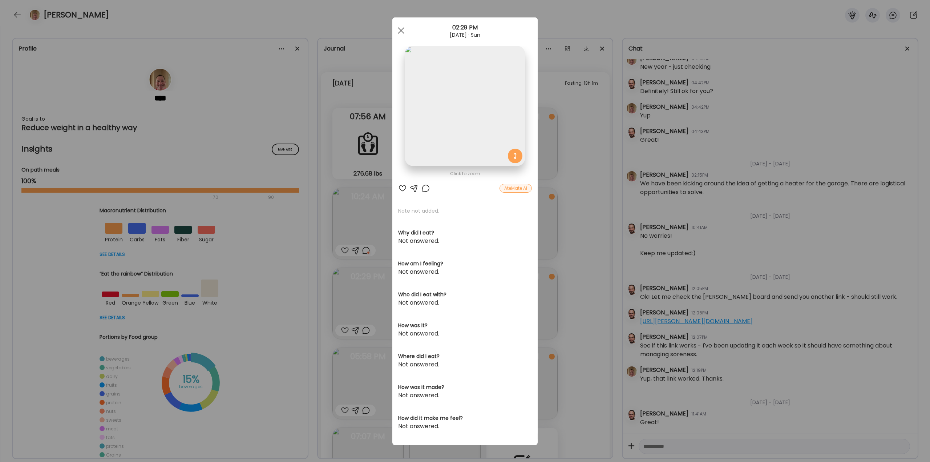
click at [591, 278] on div "Ate Coach Dashboard Wahoo! It’s official Take a moment to set up your Coach Pro…" at bounding box center [465, 231] width 930 height 462
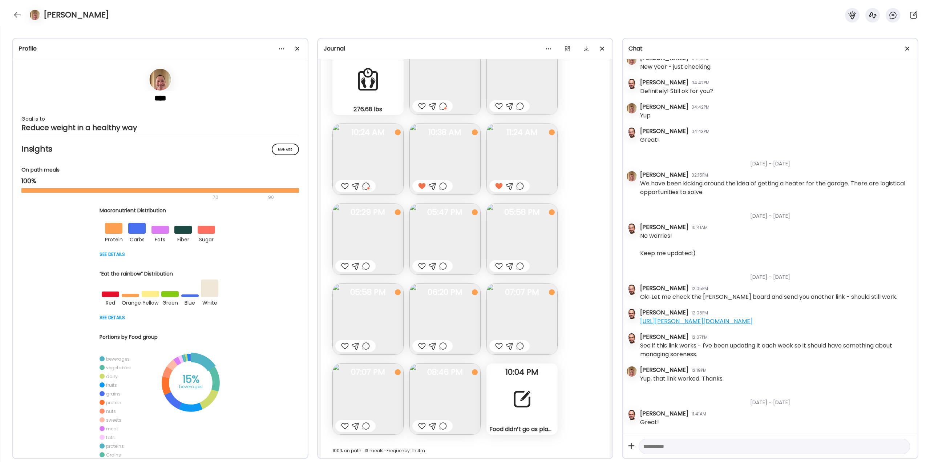
scroll to position [19836, 0]
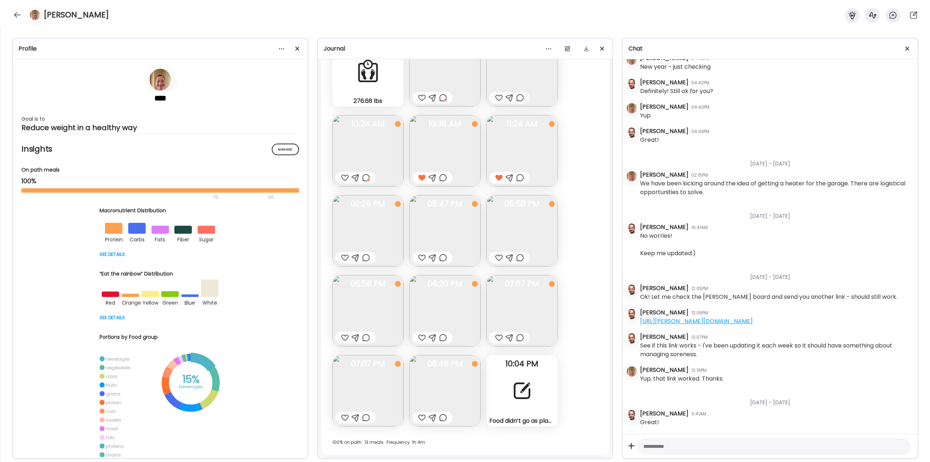
click at [505, 305] on img at bounding box center [521, 310] width 71 height 71
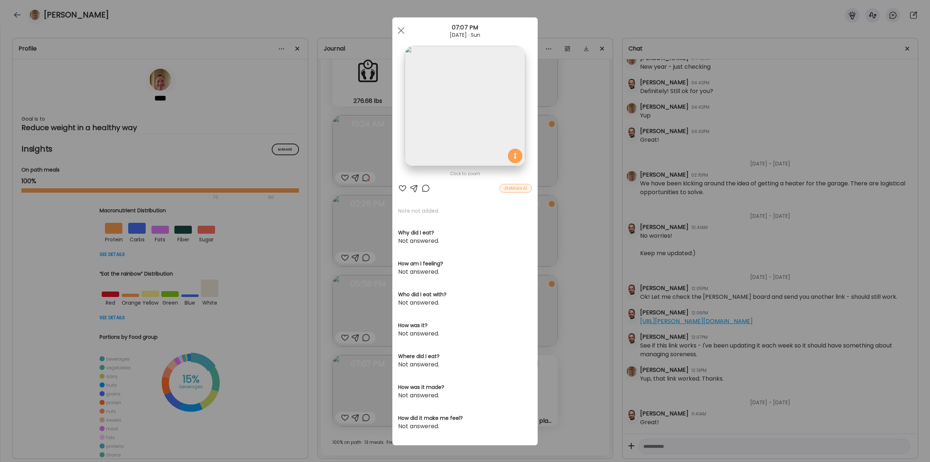
click at [566, 330] on div "Ate Coach Dashboard Wahoo! It’s official Take a moment to set up your Coach Pro…" at bounding box center [465, 231] width 930 height 462
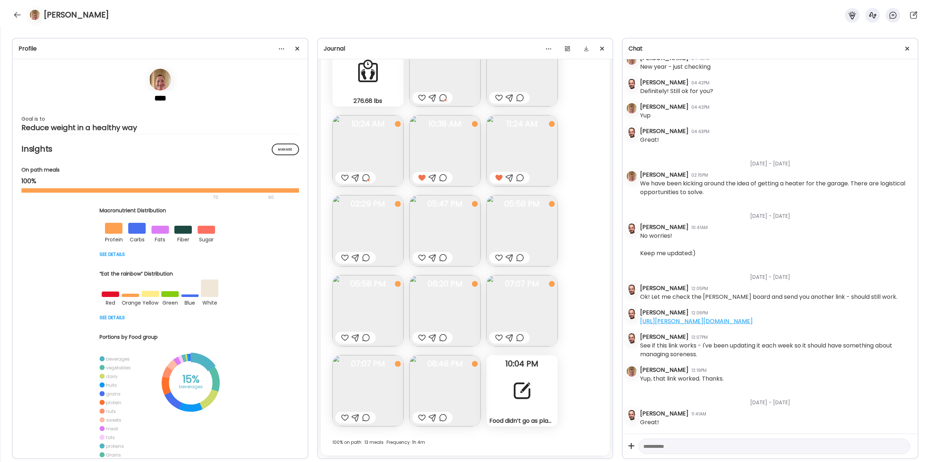
click at [366, 257] on div at bounding box center [366, 257] width 8 height 9
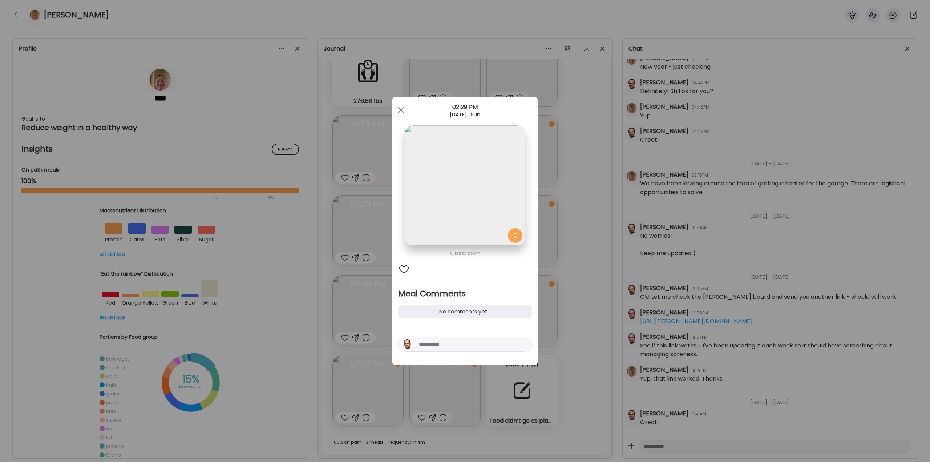
click at [583, 277] on div "Ate Coach Dashboard Wahoo! It’s official Take a moment to set up your Coach Pro…" at bounding box center [465, 231] width 930 height 462
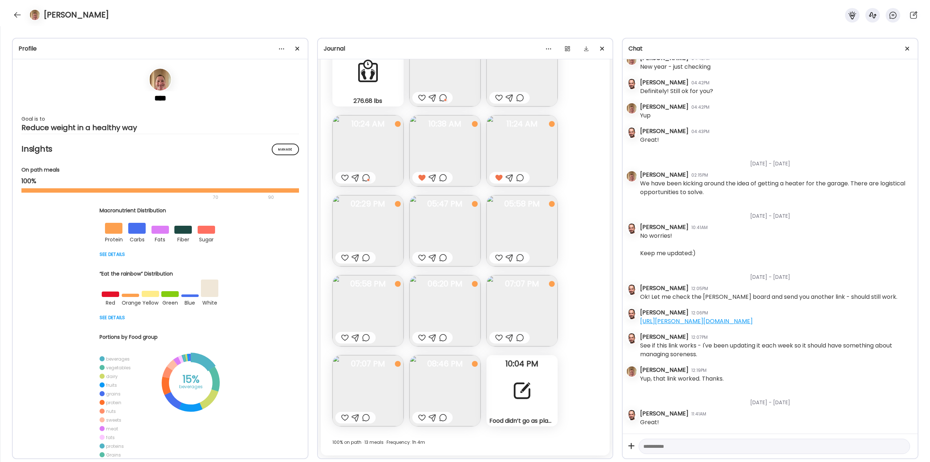
click at [344, 255] on div at bounding box center [345, 257] width 8 height 9
click at [420, 258] on div at bounding box center [422, 257] width 8 height 9
click at [498, 259] on div at bounding box center [499, 257] width 8 height 9
click at [345, 336] on div at bounding box center [345, 337] width 8 height 9
click at [343, 415] on div at bounding box center [345, 417] width 8 height 9
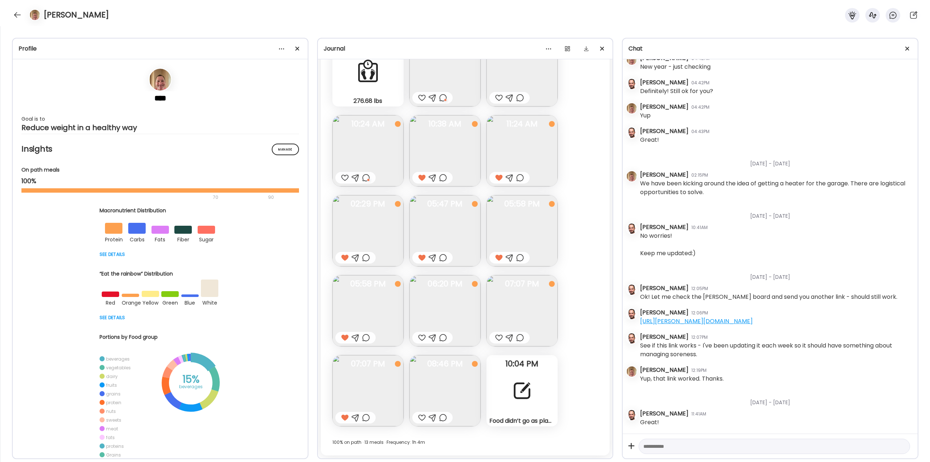
click at [419, 336] on div at bounding box center [422, 337] width 8 height 9
click at [502, 335] on div at bounding box center [499, 337] width 8 height 9
click at [421, 413] on div at bounding box center [422, 417] width 8 height 9
click at [443, 417] on div at bounding box center [443, 417] width 8 height 9
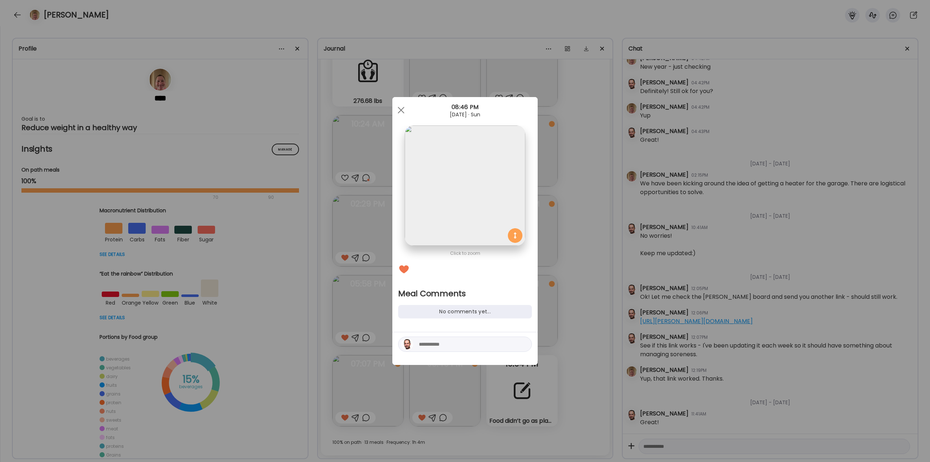
click at [436, 345] on textarea at bounding box center [468, 344] width 98 height 9
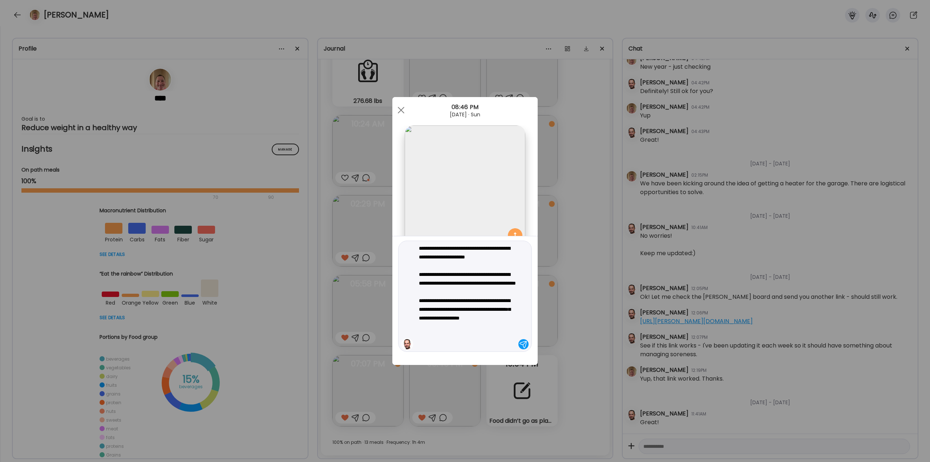
click at [456, 300] on textarea "**********" at bounding box center [468, 296] width 98 height 105
click at [487, 299] on textarea "**********" at bounding box center [468, 296] width 98 height 105
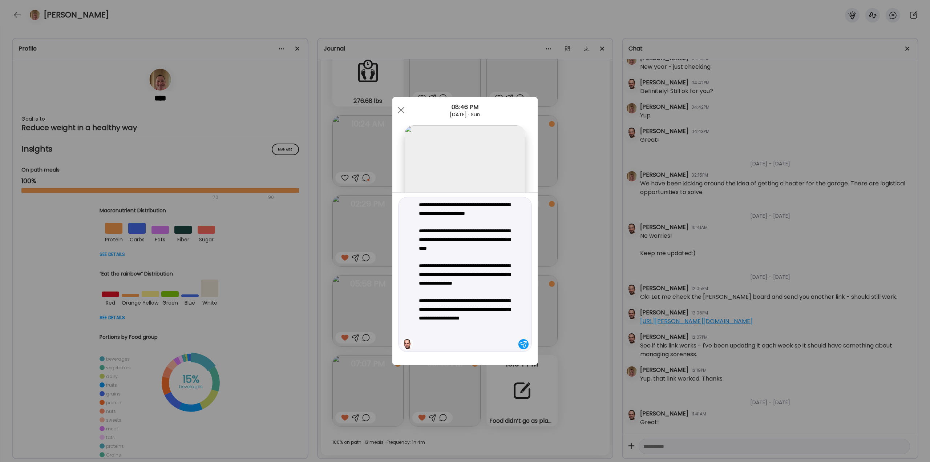
drag, startPoint x: 507, startPoint y: 326, endPoint x: 488, endPoint y: 324, distance: 19.0
click at [488, 324] on textarea "**********" at bounding box center [468, 274] width 98 height 148
drag, startPoint x: 490, startPoint y: 325, endPoint x: 503, endPoint y: 331, distance: 14.0
click at [503, 331] on textarea "**********" at bounding box center [468, 274] width 98 height 148
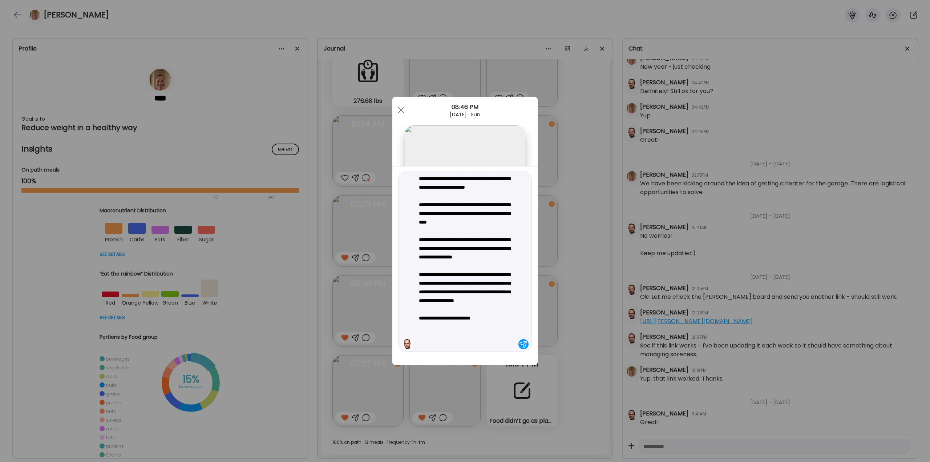
type textarea "**********"
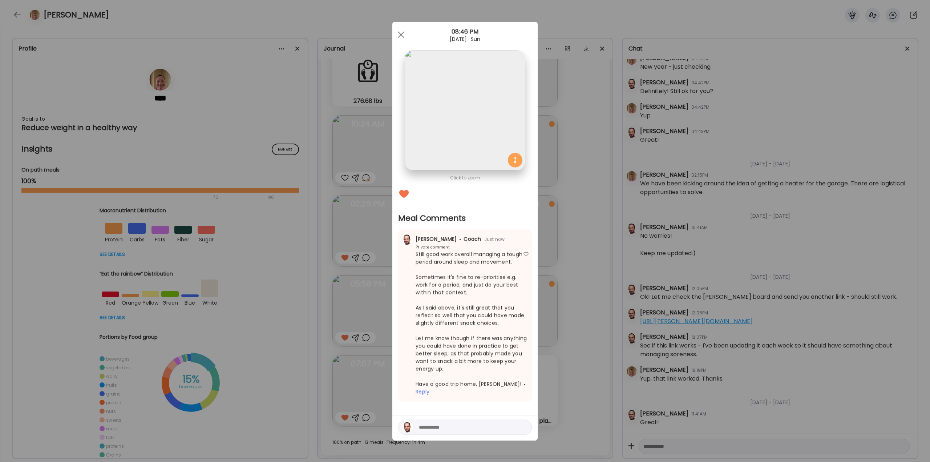
click at [603, 262] on div "Ate Coach Dashboard Wahoo! It’s official Take a moment to set up your Coach Pro…" at bounding box center [465, 231] width 930 height 462
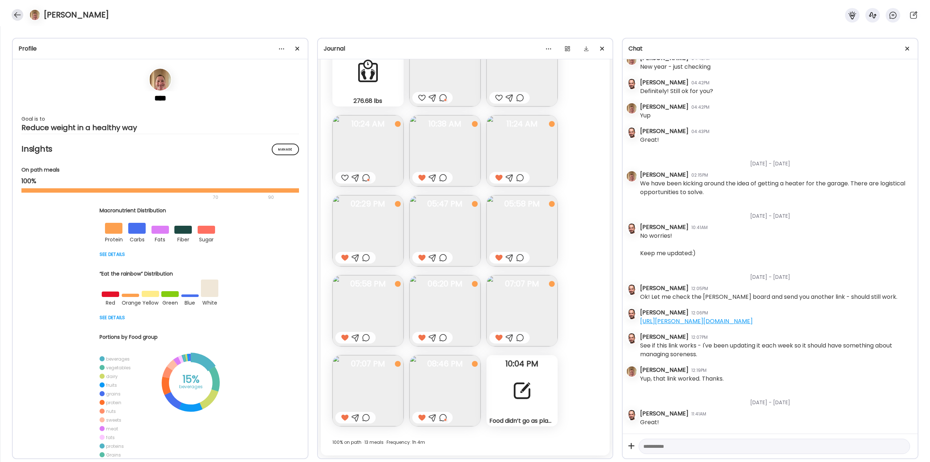
click at [17, 15] on div at bounding box center [18, 15] width 12 height 12
